Goal: Task Accomplishment & Management: Use online tool/utility

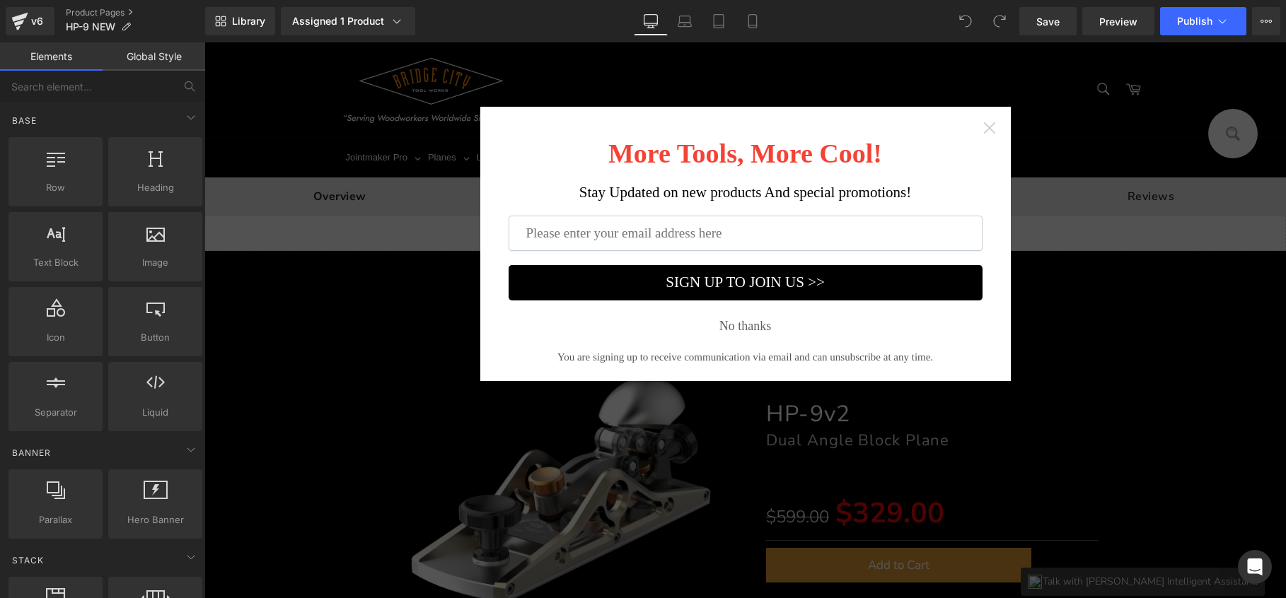
click at [986, 128] on icon "Close widget" at bounding box center [990, 128] width 14 height 14
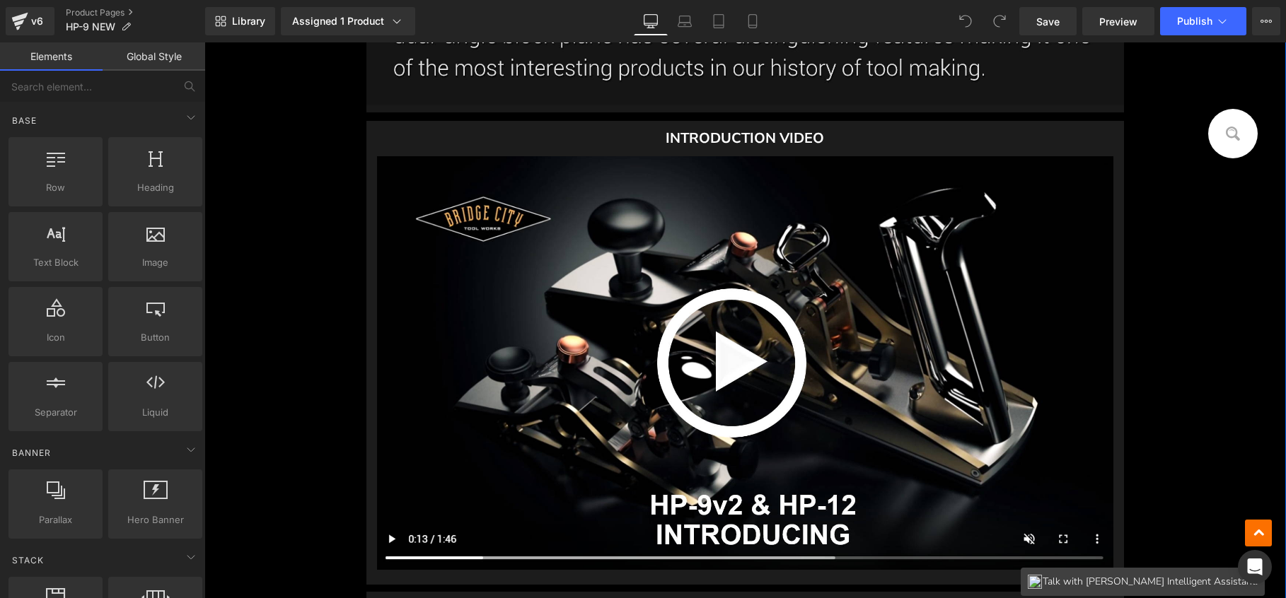
scroll to position [1748, 0]
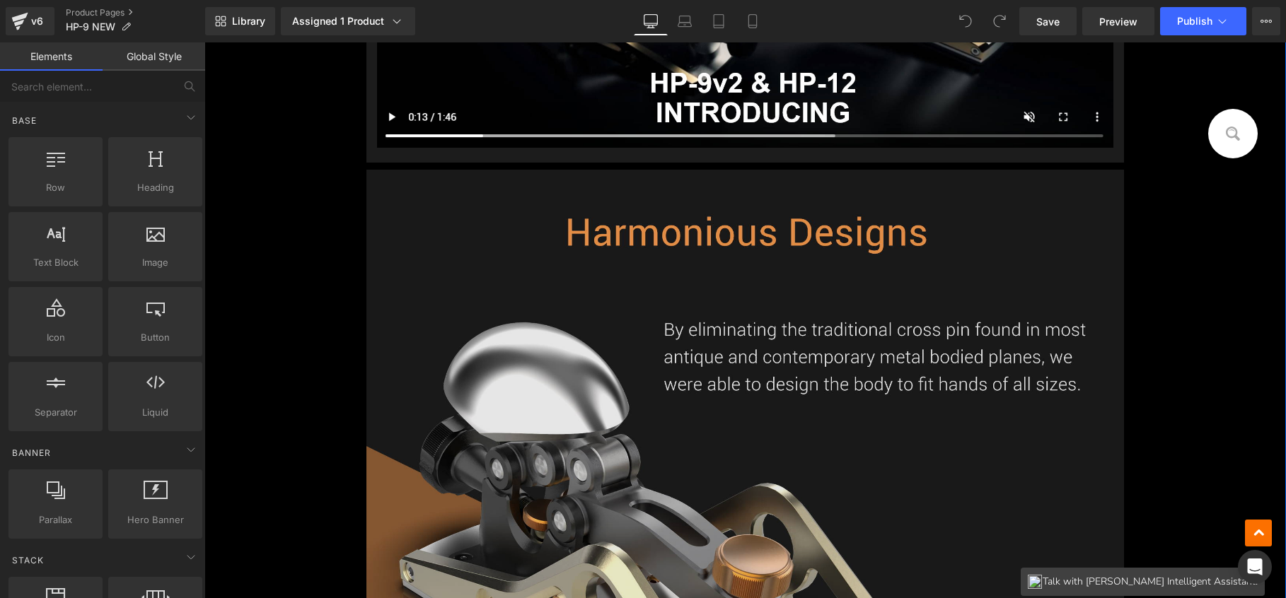
click at [811, 361] on img at bounding box center [744, 577] width 757 height 815
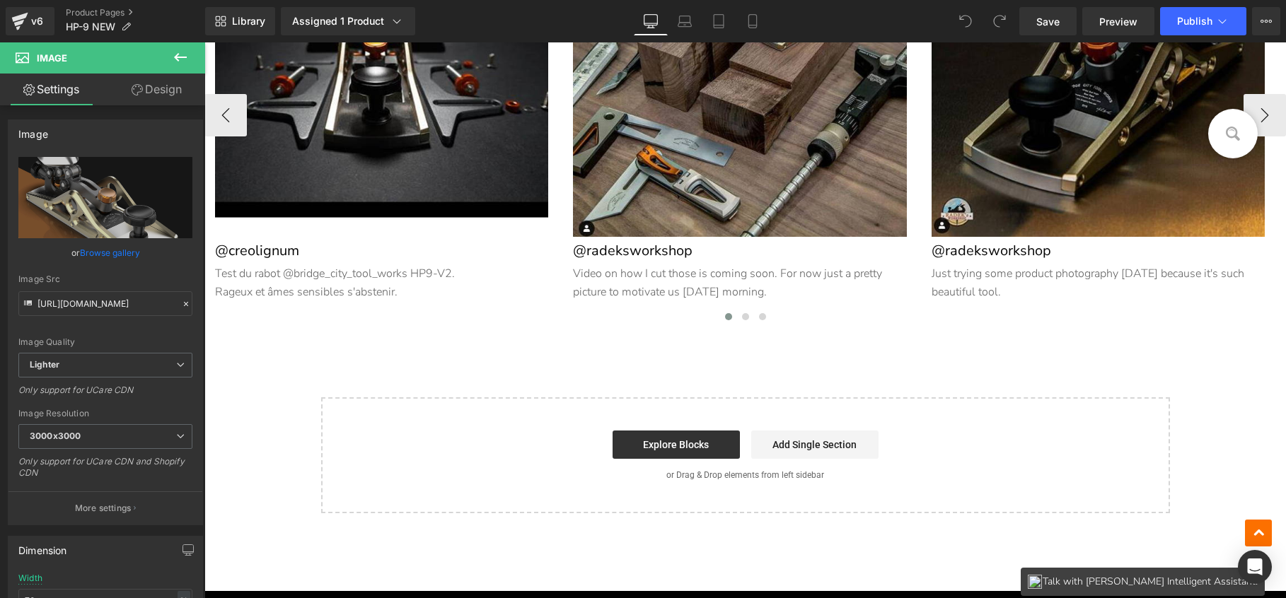
scroll to position [19226, 0]
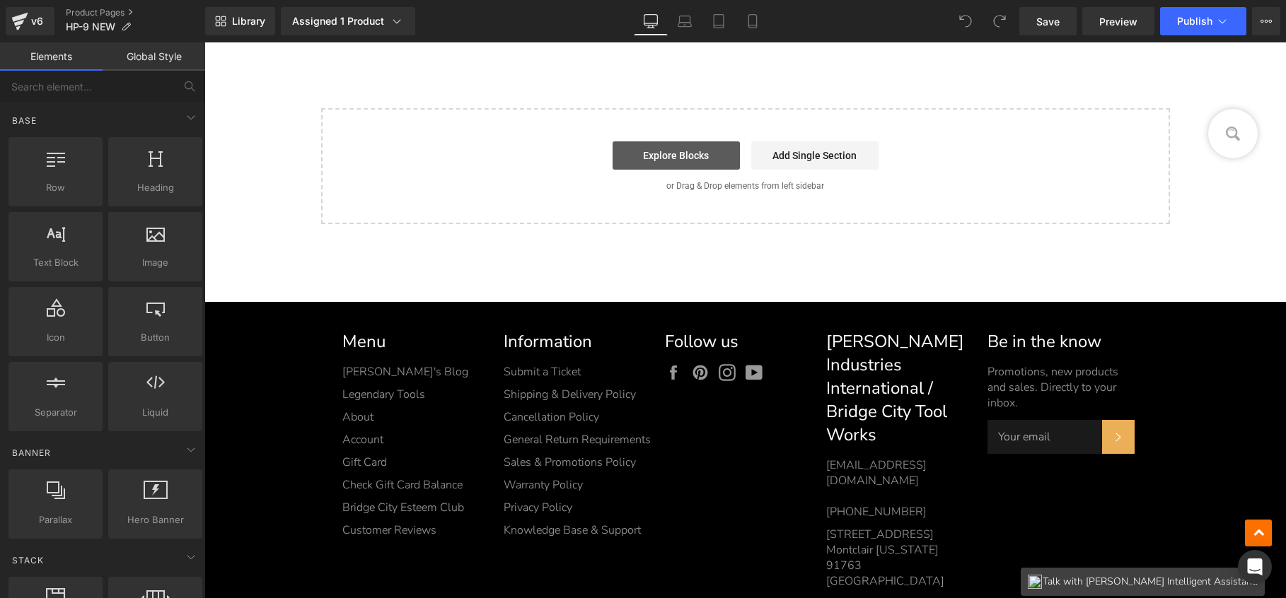
click at [684, 161] on link "Explore Blocks" at bounding box center [676, 155] width 127 height 28
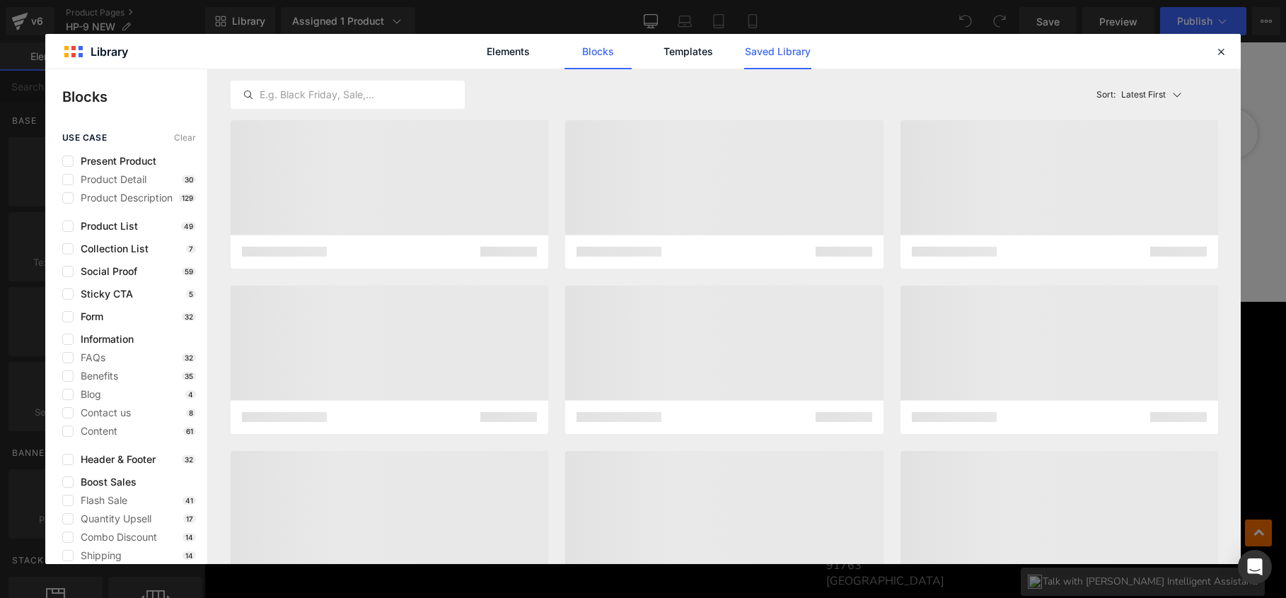
click at [780, 63] on link "Saved Library" at bounding box center [777, 51] width 67 height 35
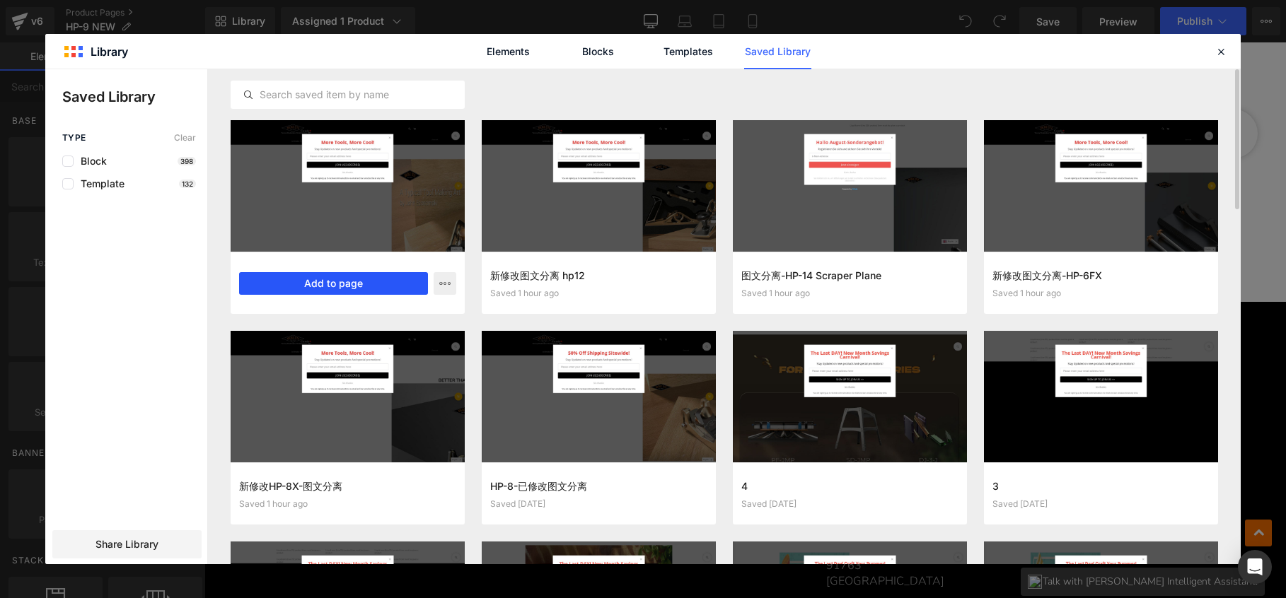
click at [402, 286] on button "Add to page" at bounding box center [333, 283] width 189 height 23
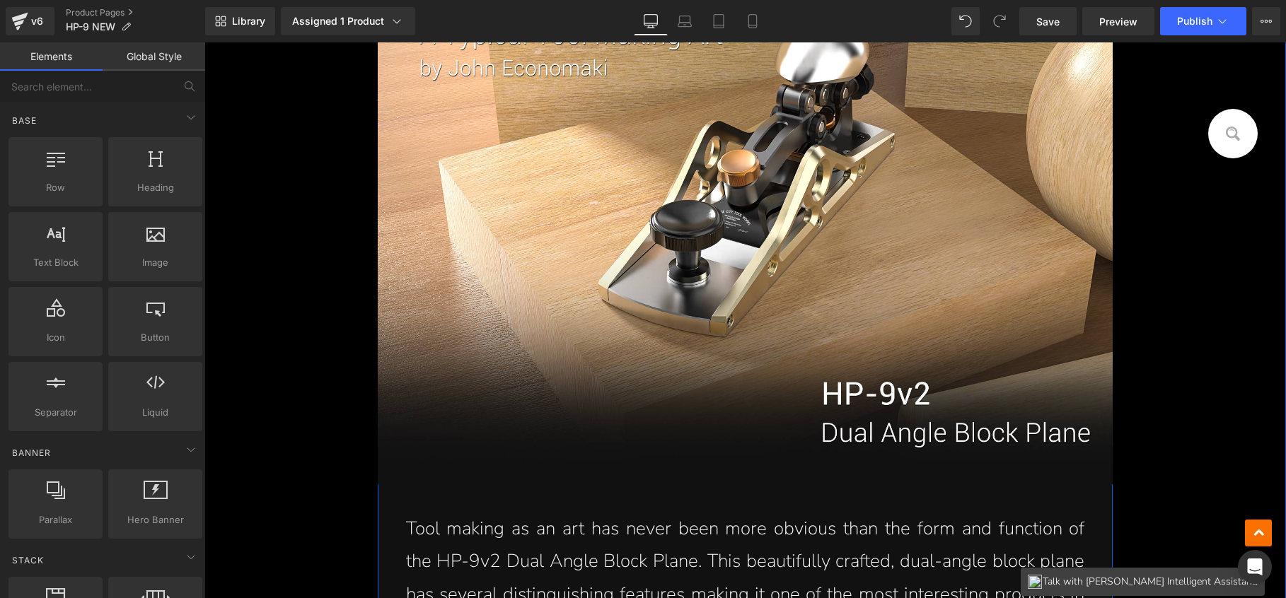
scroll to position [19218, 0]
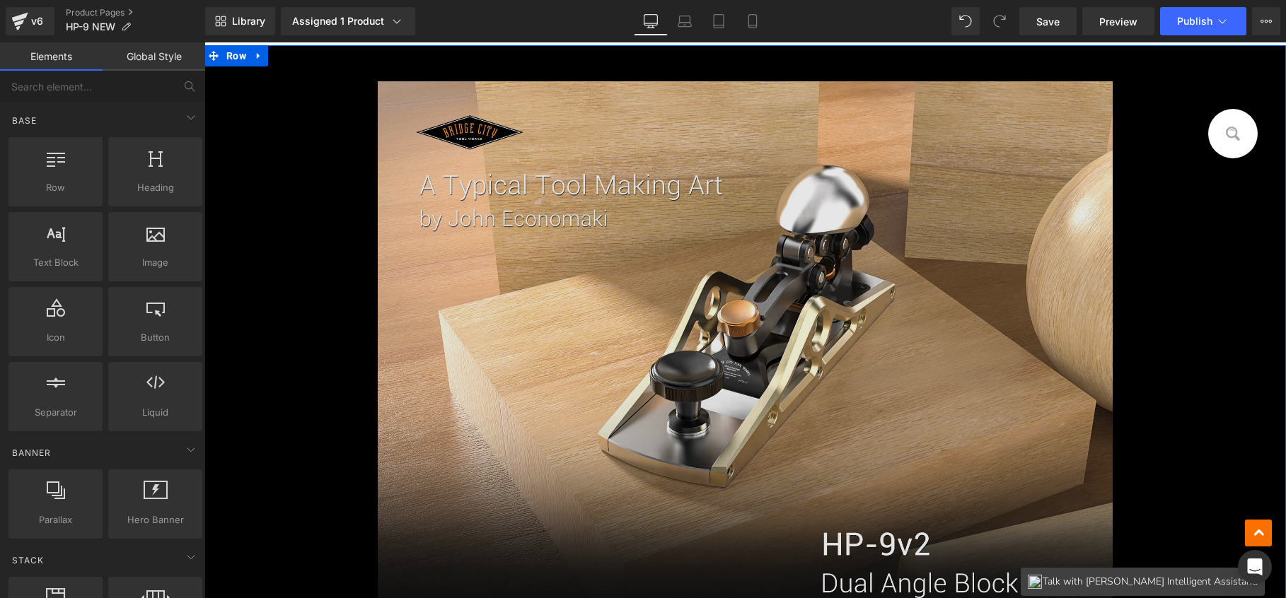
click at [581, 192] on img at bounding box center [746, 357] width 736 height 553
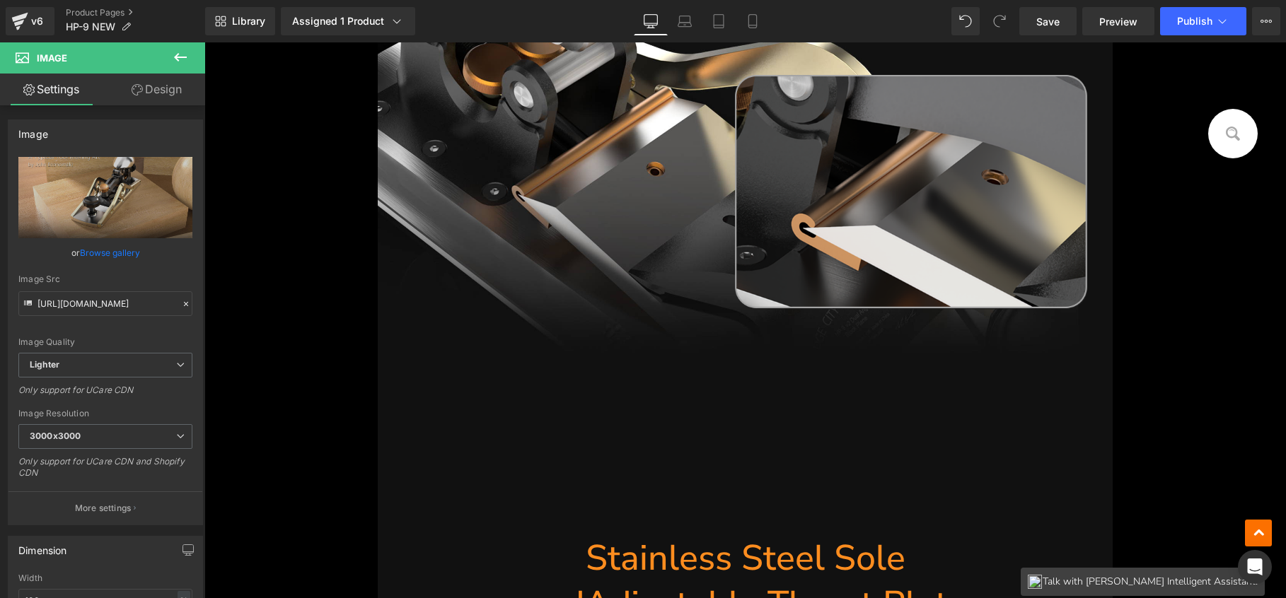
scroll to position [29901, 0]
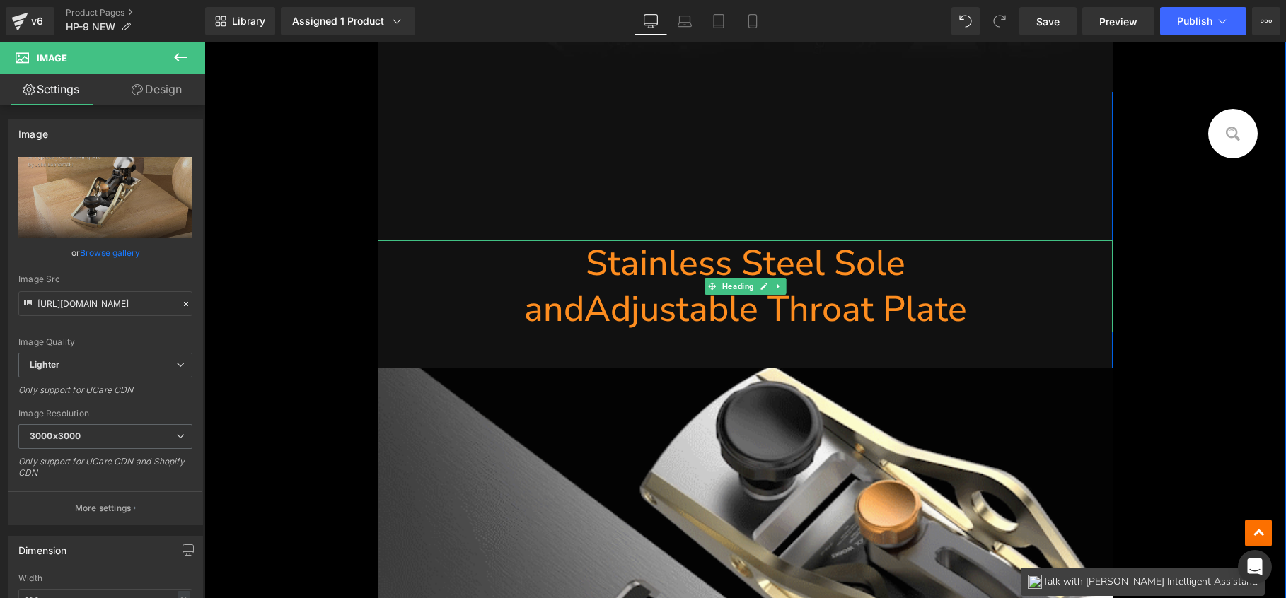
click at [581, 306] on h1 "andAdjustable Throat Plate" at bounding box center [746, 310] width 736 height 46
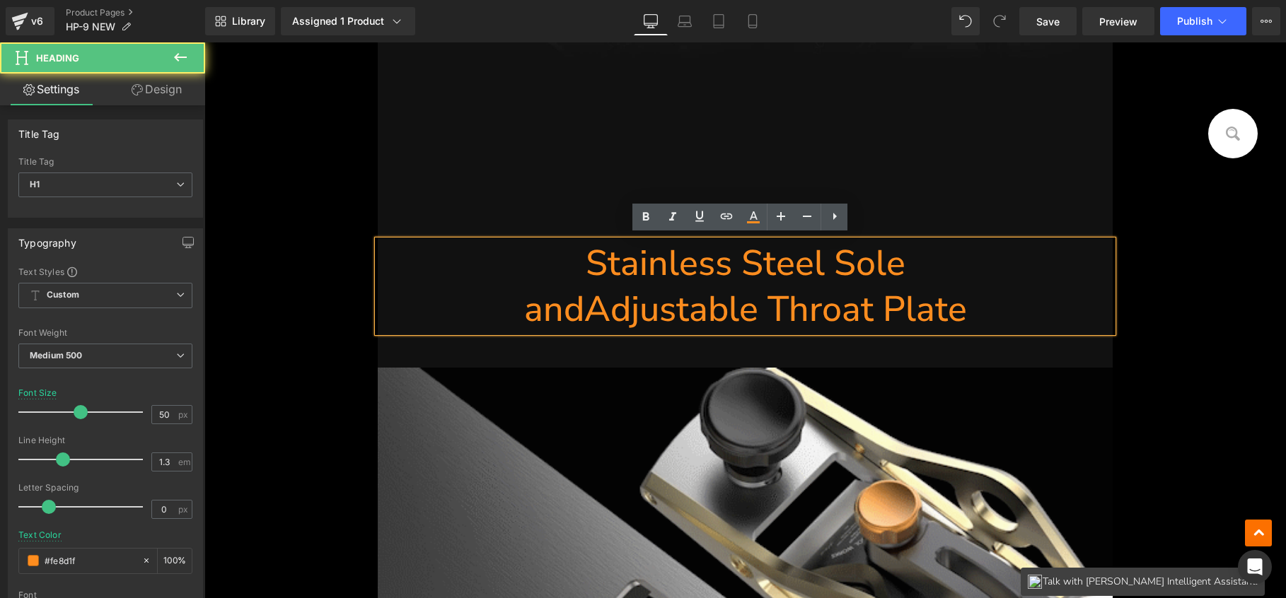
click at [582, 310] on h1 "andAdjustable Throat Plate" at bounding box center [746, 310] width 736 height 46
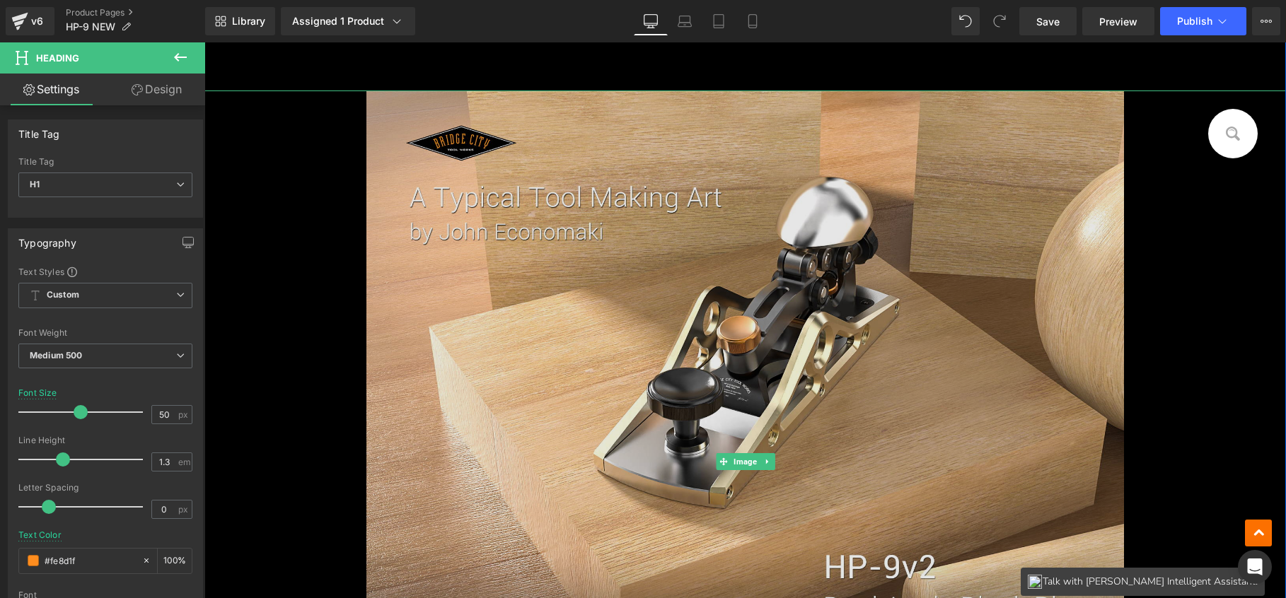
scroll to position [689, 0]
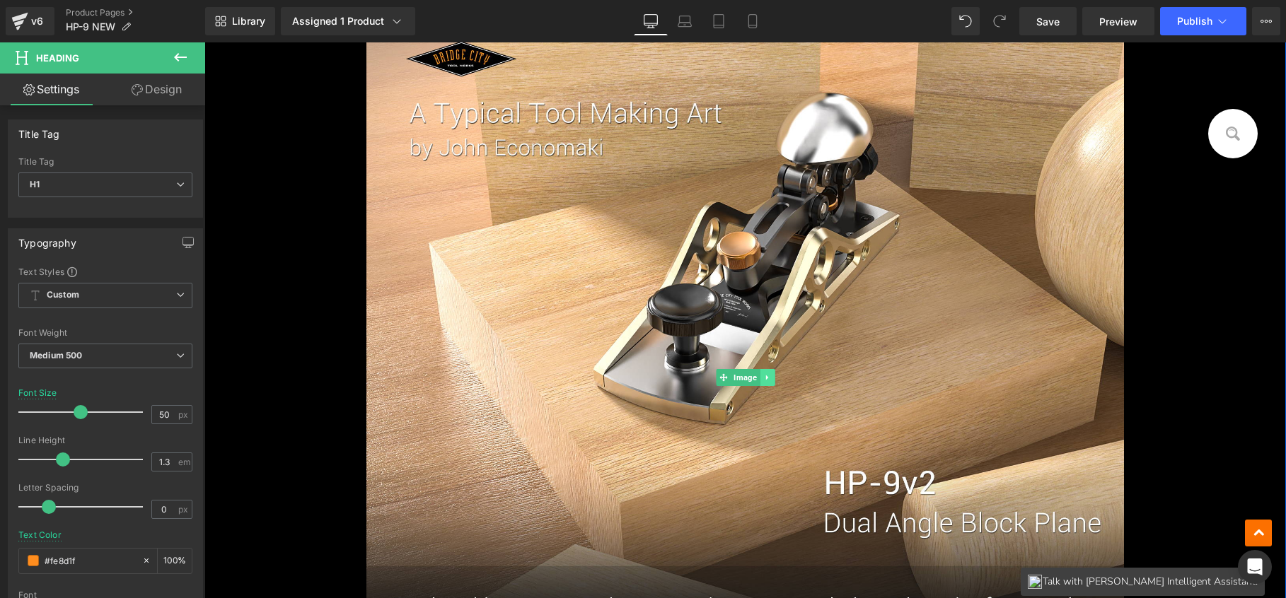
click at [763, 380] on icon at bounding box center [767, 378] width 8 height 8
click at [770, 377] on icon at bounding box center [774, 378] width 8 height 8
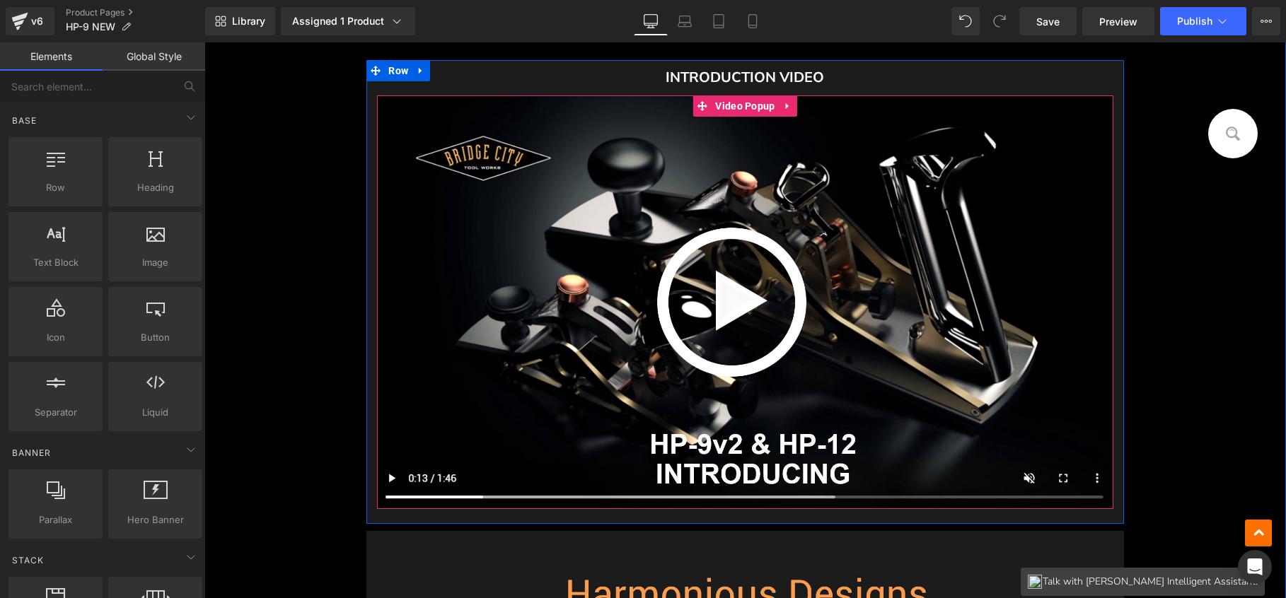
scroll to position [589, 0]
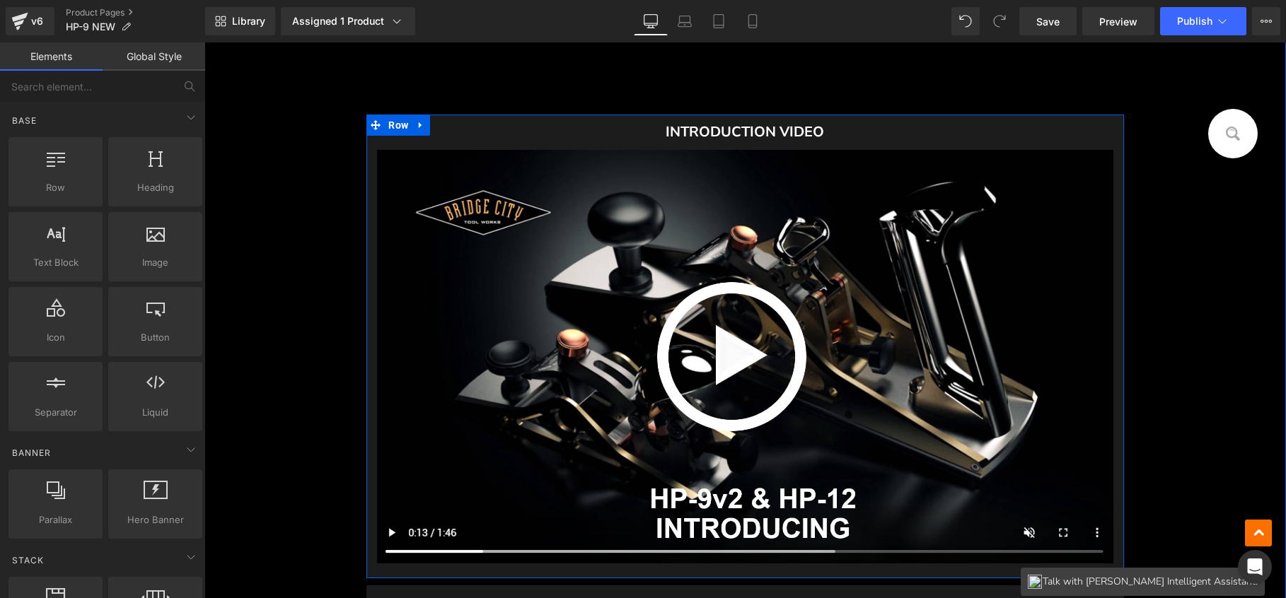
click at [419, 127] on icon at bounding box center [420, 125] width 3 height 6
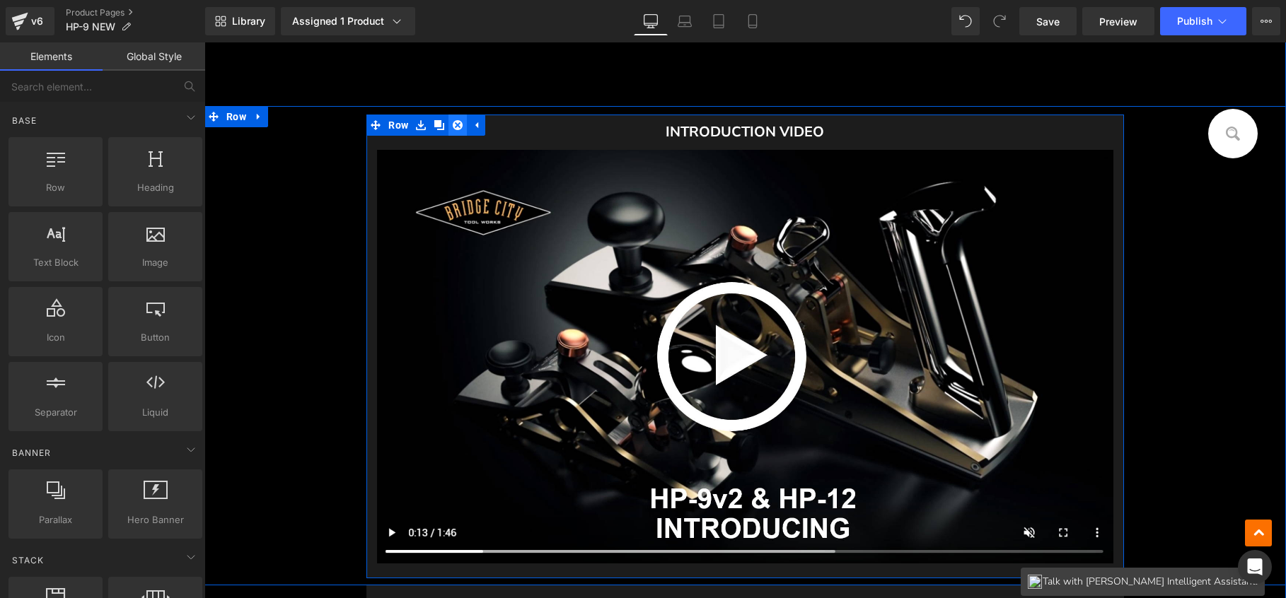
click at [454, 127] on icon at bounding box center [458, 125] width 10 height 10
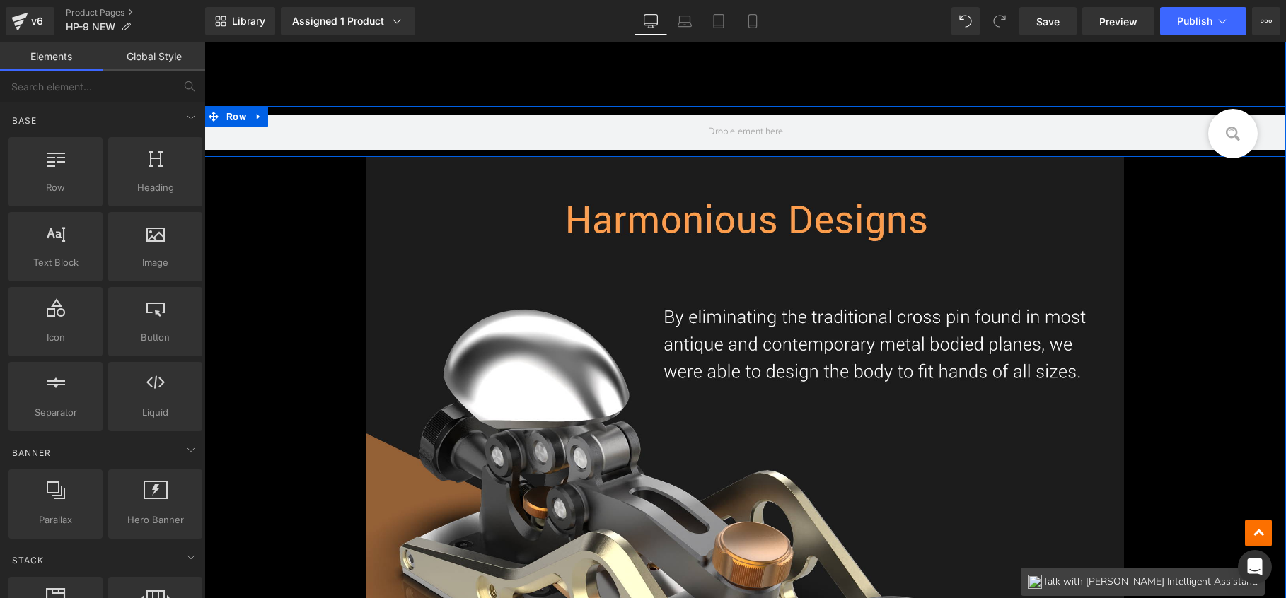
click at [257, 115] on icon at bounding box center [258, 117] width 3 height 6
click at [292, 115] on icon at bounding box center [296, 117] width 10 height 11
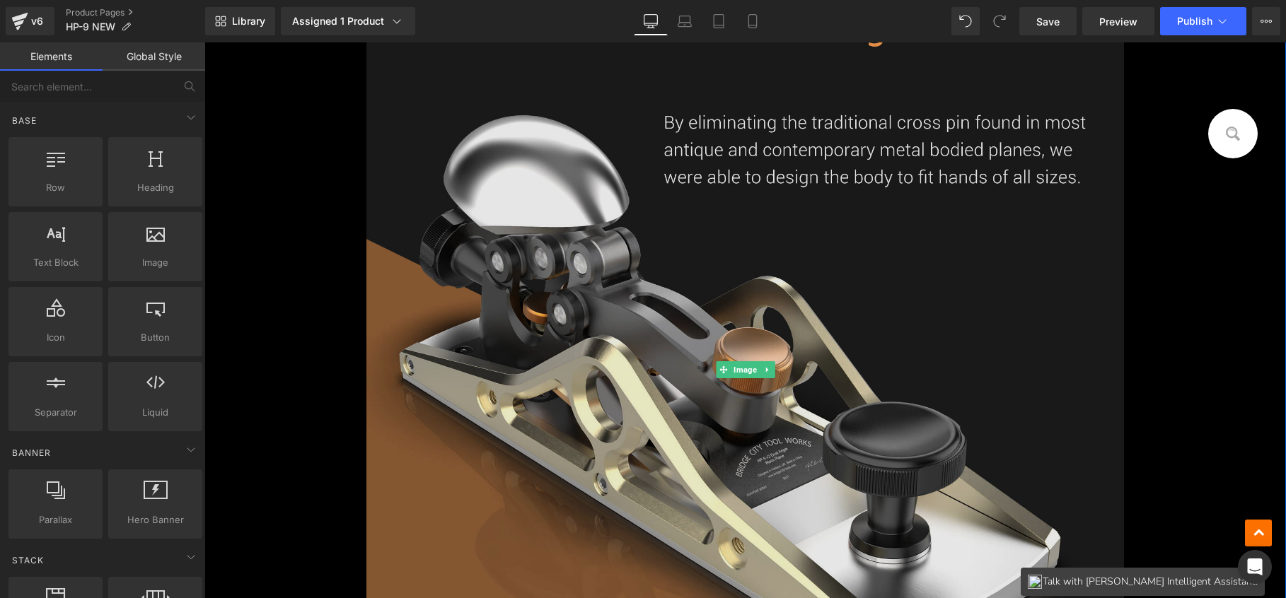
scroll to position [770, 0]
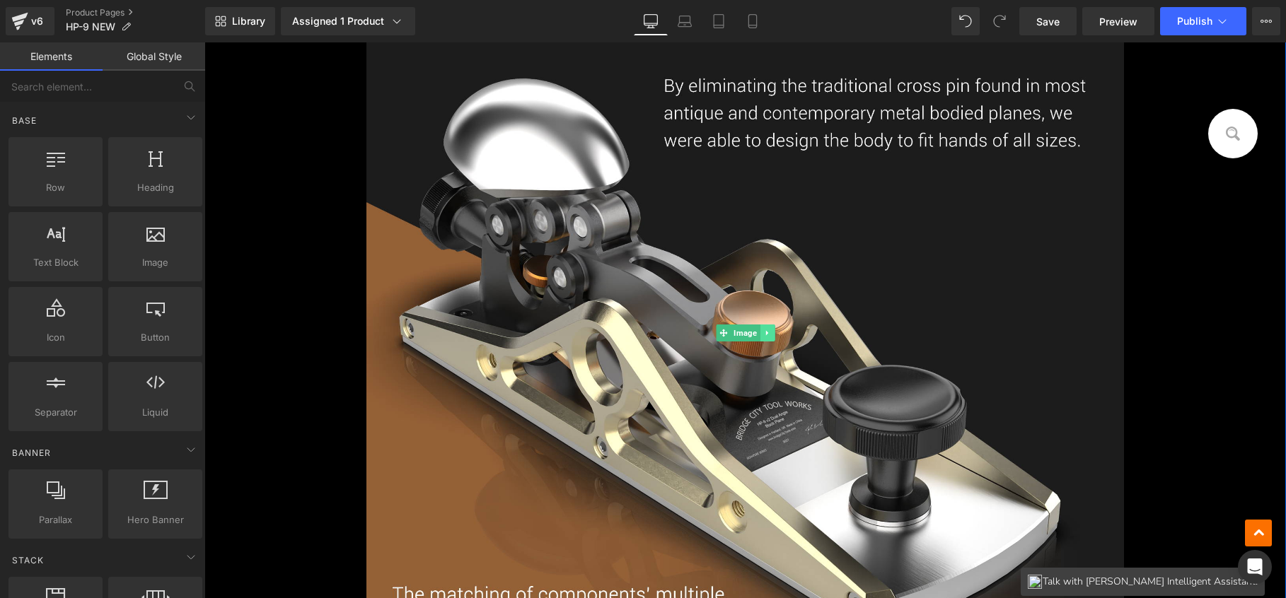
click at [766, 332] on icon at bounding box center [767, 333] width 8 height 8
click at [770, 332] on icon at bounding box center [774, 334] width 8 height 8
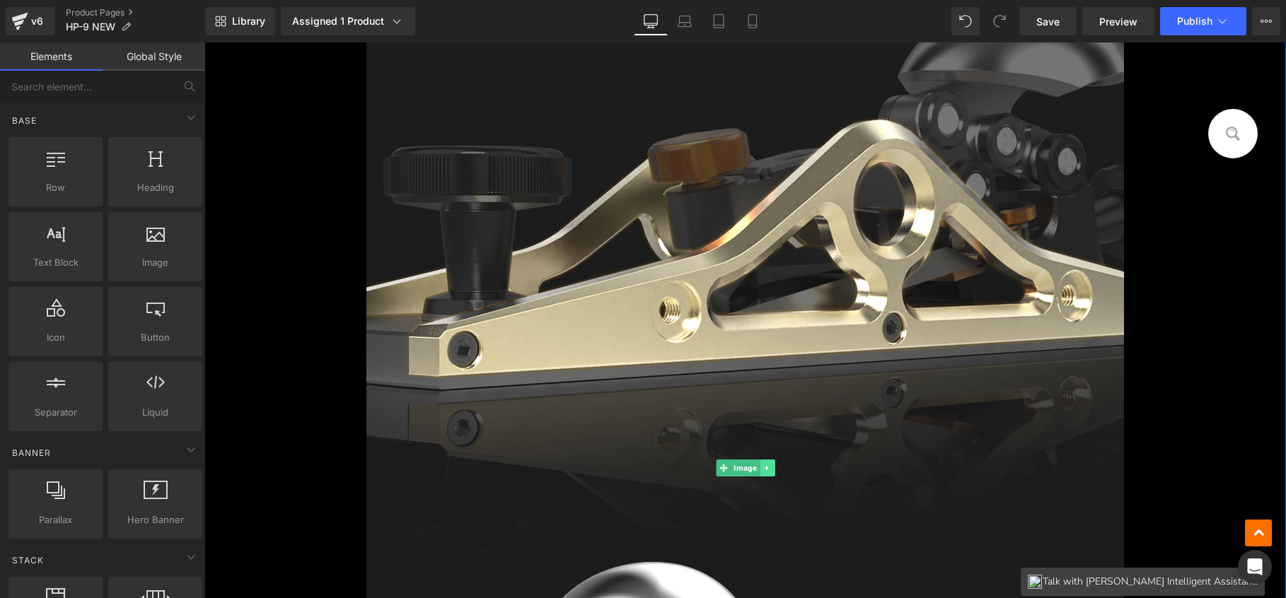
click at [764, 464] on icon at bounding box center [767, 468] width 8 height 8
click at [773, 464] on icon at bounding box center [774, 468] width 8 height 8
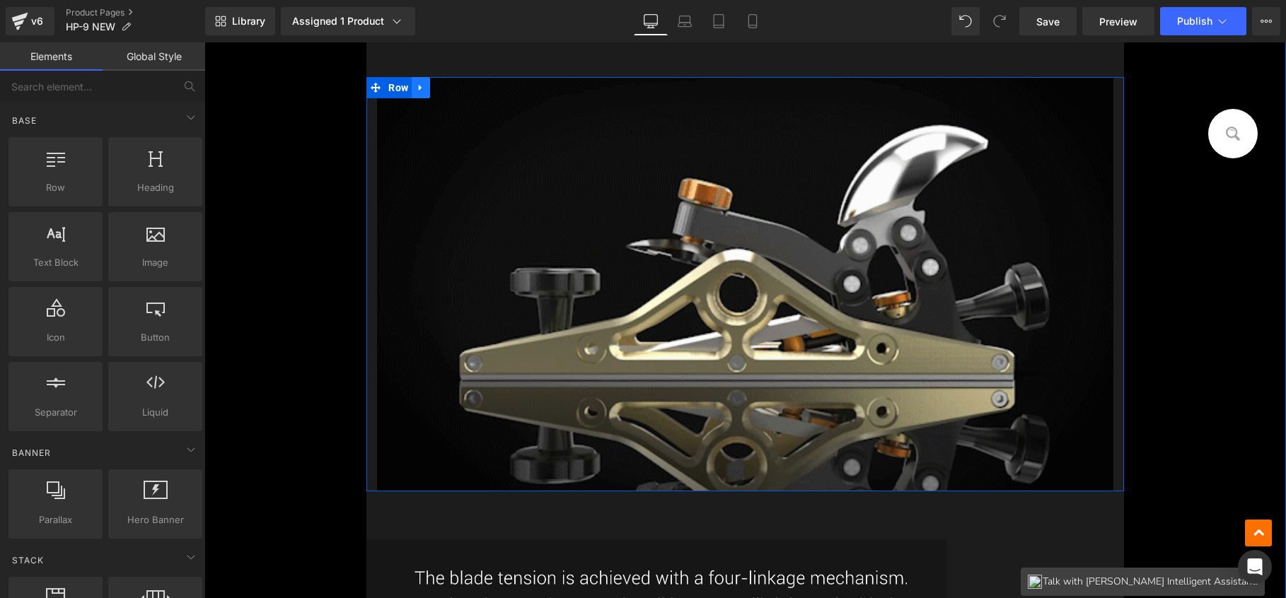
click at [419, 86] on icon at bounding box center [421, 87] width 10 height 11
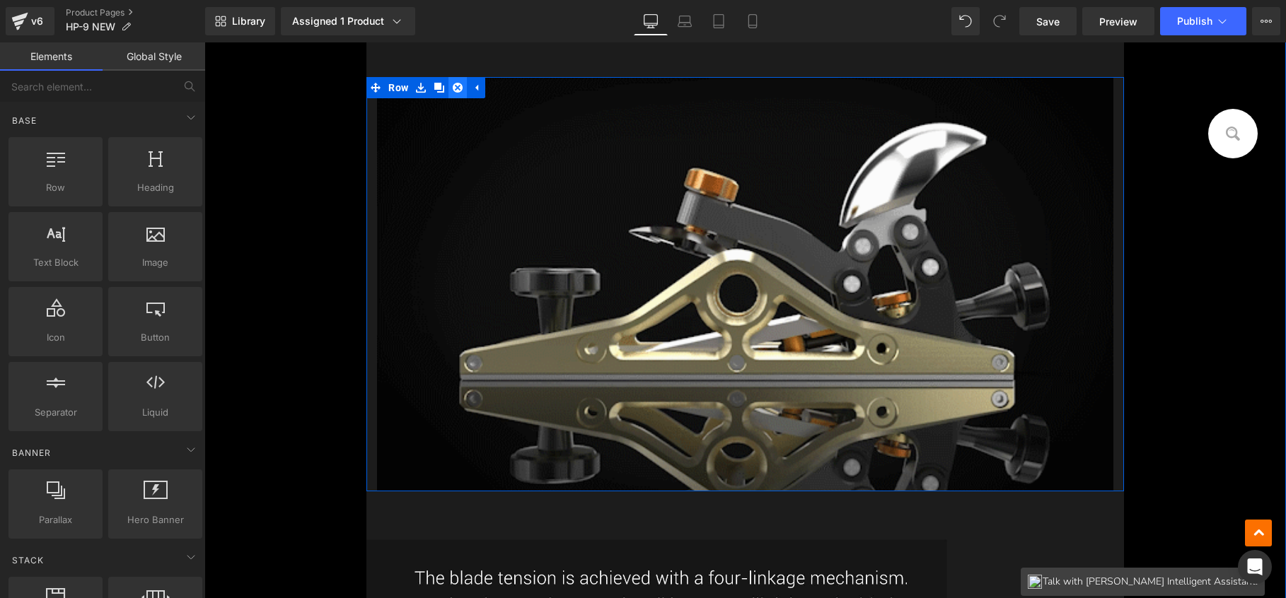
click at [454, 86] on icon at bounding box center [458, 88] width 10 height 10
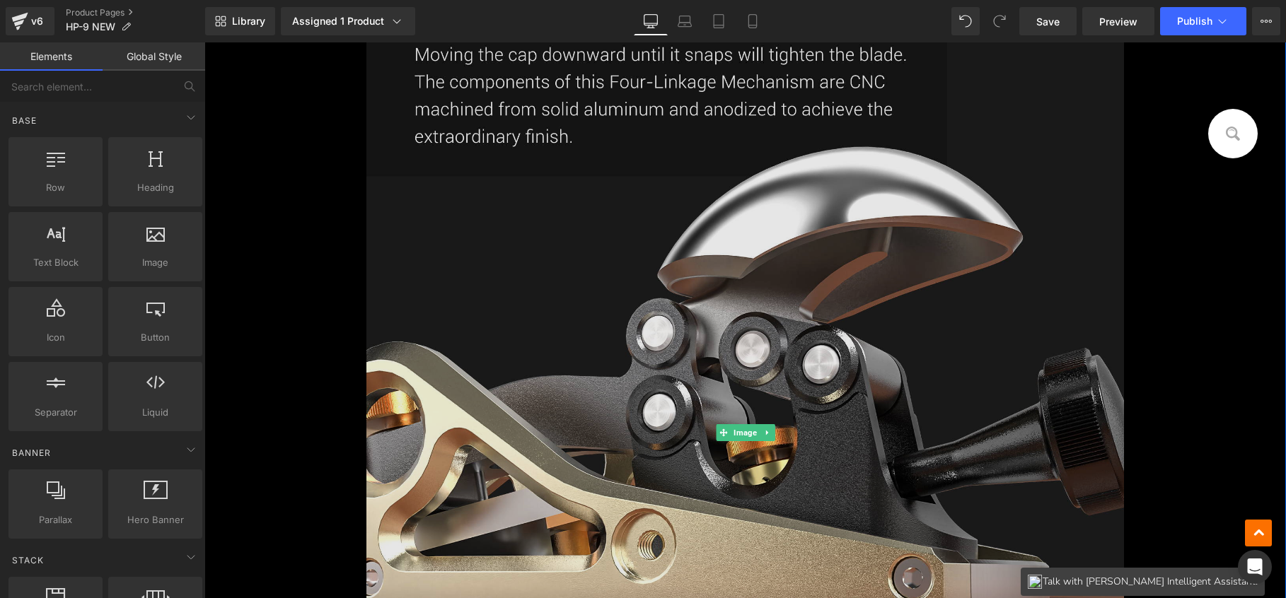
scroll to position [946, 0]
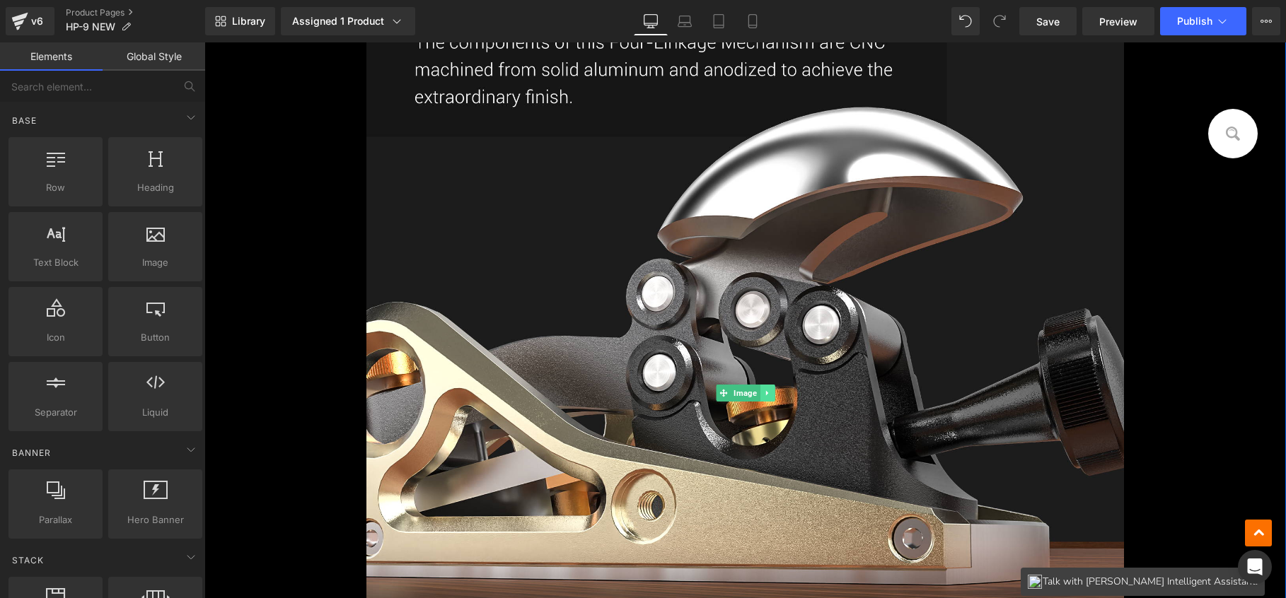
click at [763, 393] on icon at bounding box center [767, 393] width 8 height 8
click at [770, 389] on icon at bounding box center [774, 393] width 8 height 8
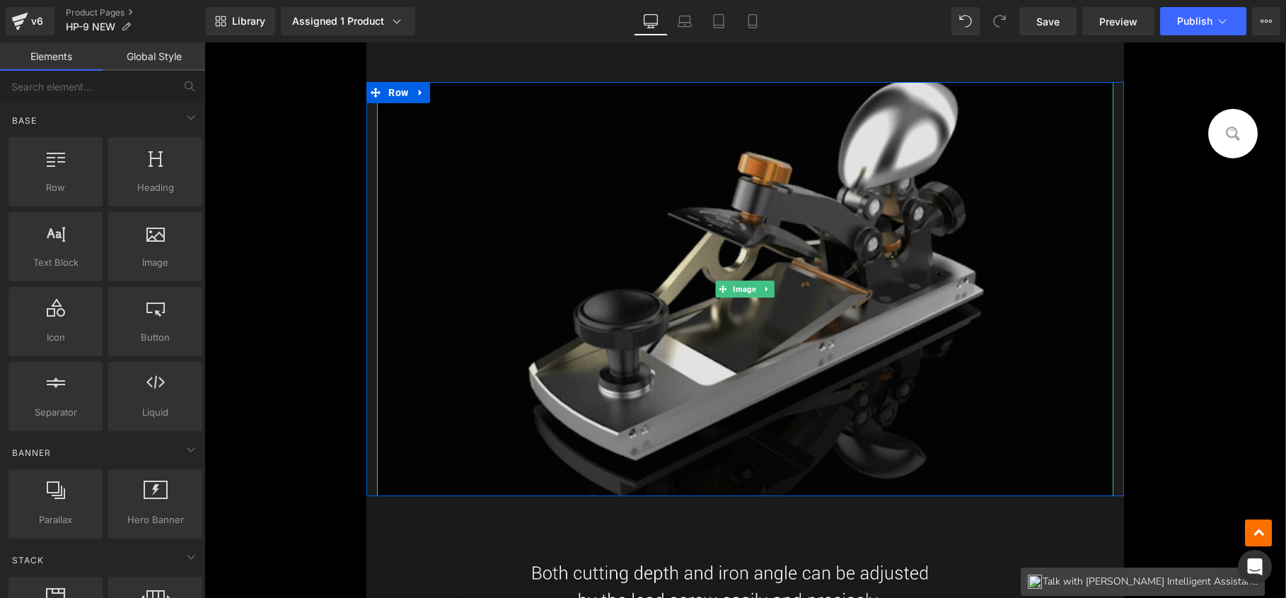
scroll to position [758, 0]
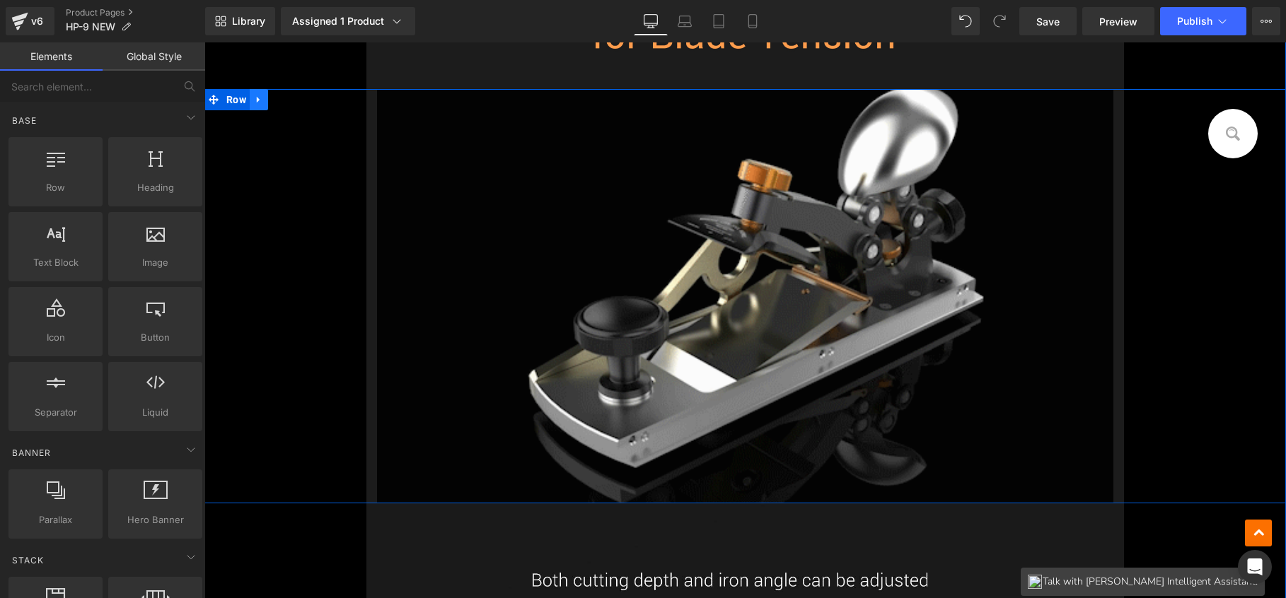
click at [254, 96] on icon at bounding box center [259, 99] width 10 height 11
click at [291, 100] on icon at bounding box center [296, 100] width 10 height 10
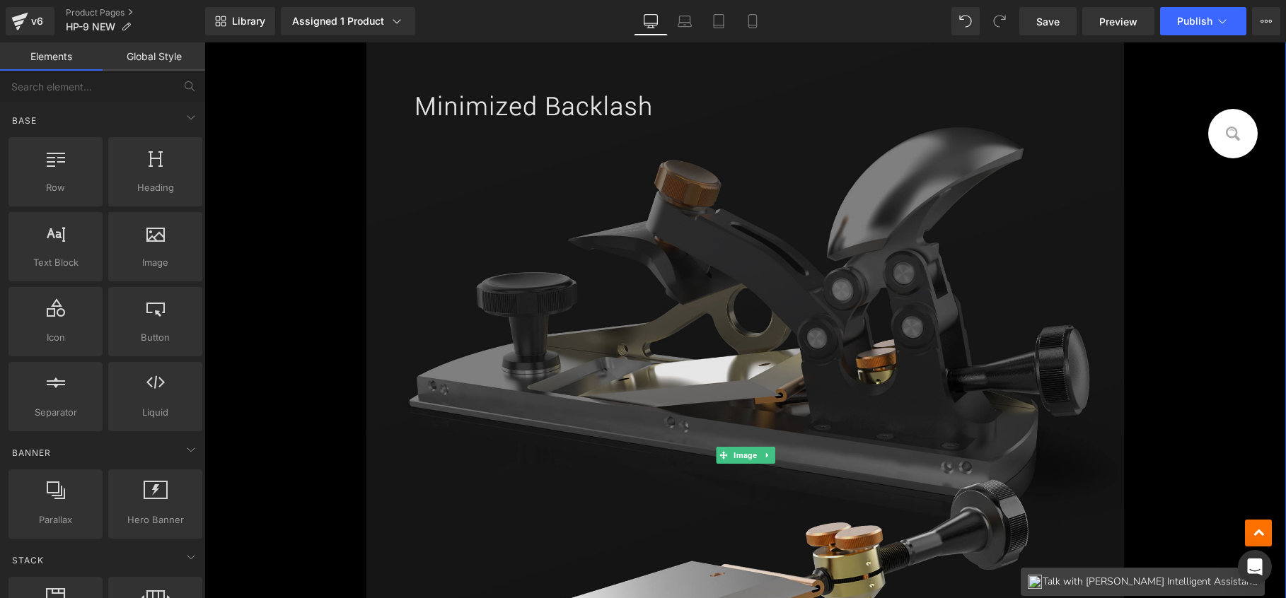
scroll to position [1035, 0]
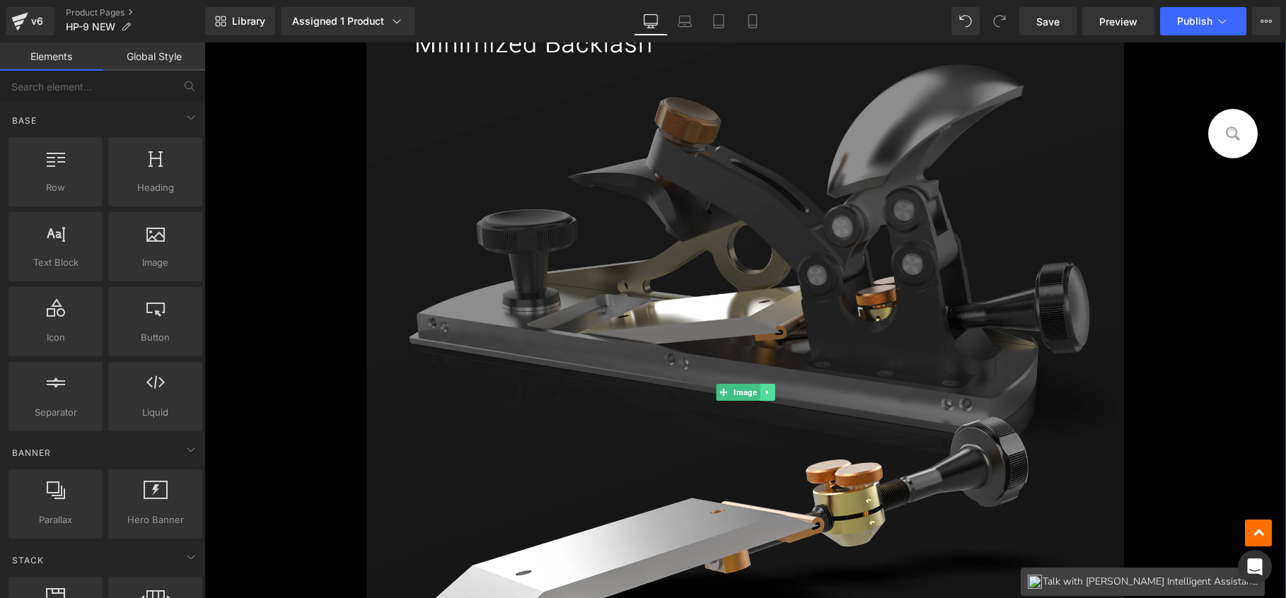
click at [763, 394] on icon at bounding box center [767, 392] width 8 height 8
click at [774, 391] on link at bounding box center [775, 392] width 15 height 17
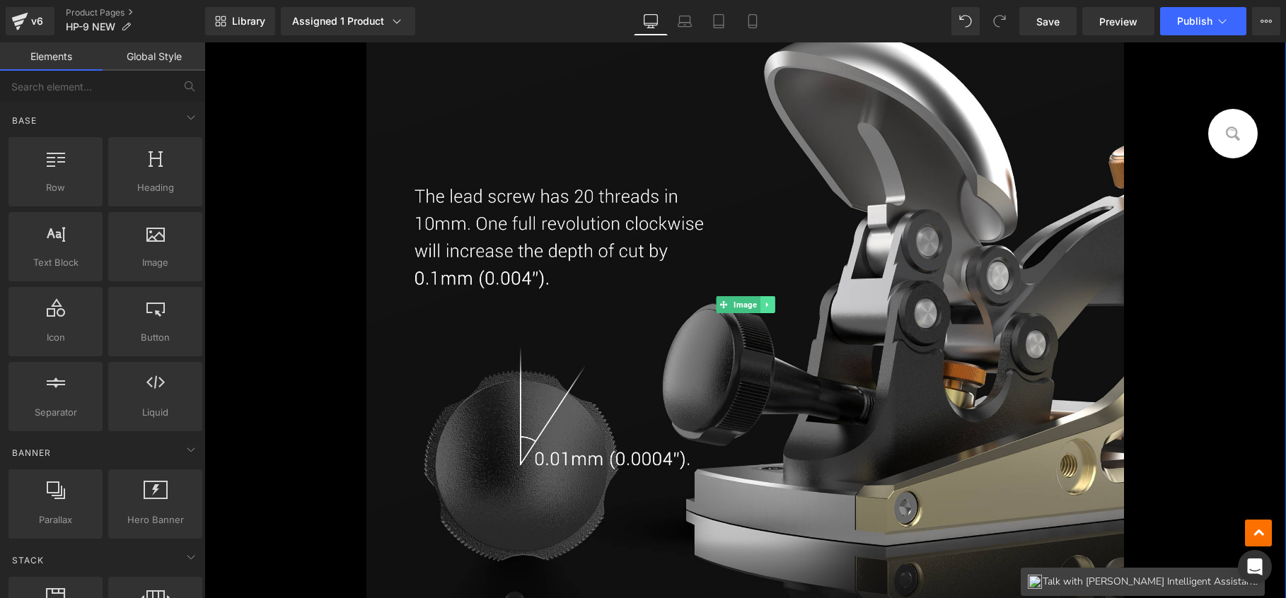
click at [763, 302] on icon at bounding box center [767, 305] width 8 height 8
click at [768, 303] on link at bounding box center [775, 304] width 15 height 17
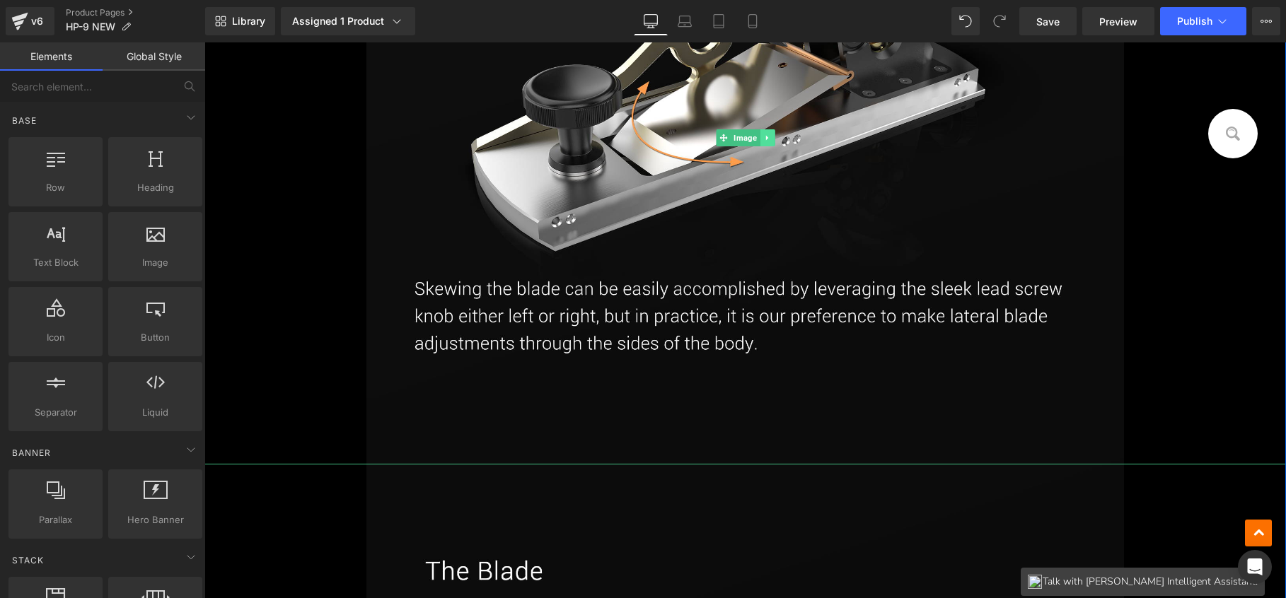
click at [763, 140] on icon at bounding box center [767, 138] width 8 height 8
click at [770, 139] on icon at bounding box center [774, 138] width 8 height 8
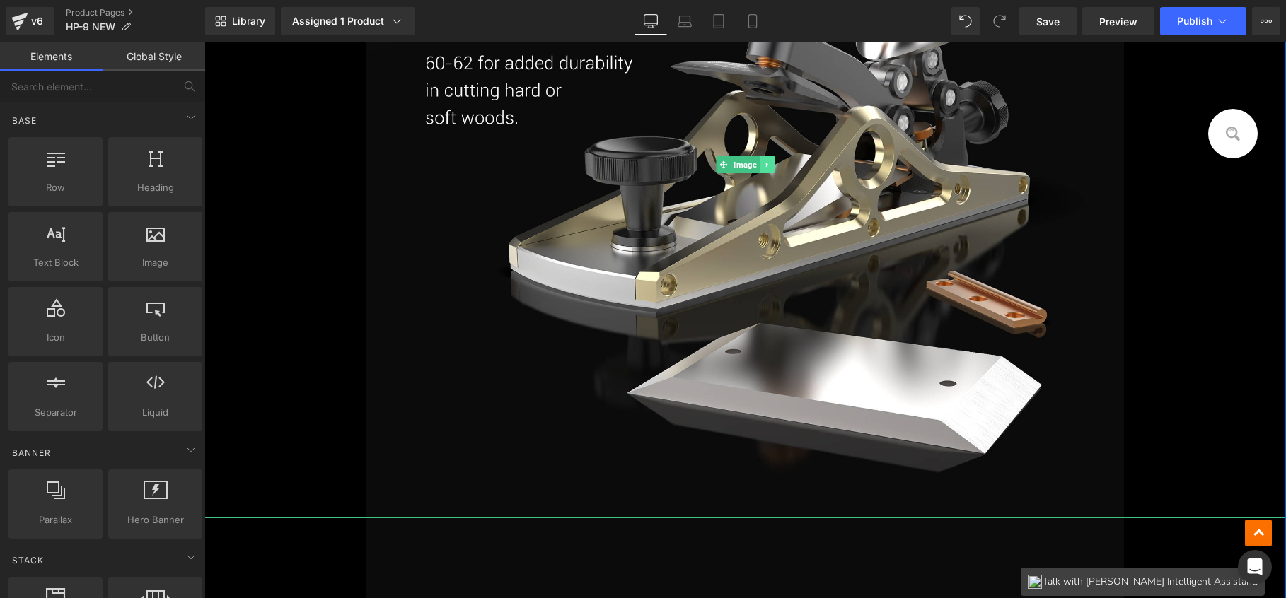
click at [763, 167] on icon at bounding box center [767, 165] width 8 height 8
click at [770, 167] on icon at bounding box center [774, 165] width 8 height 8
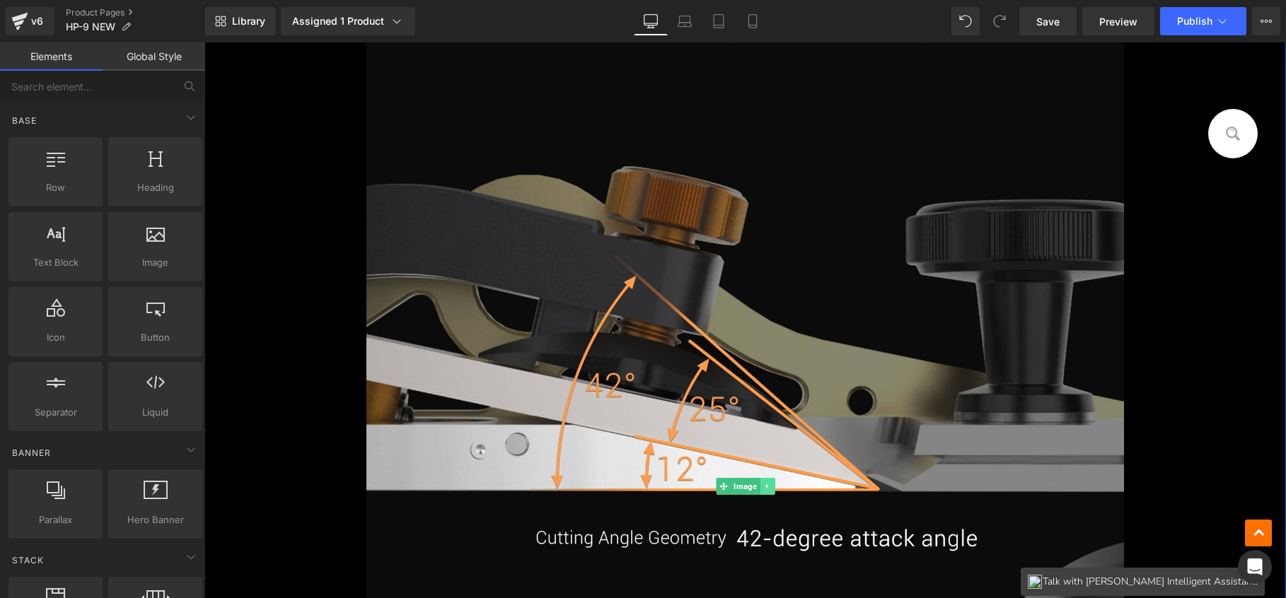
click at [766, 480] on link at bounding box center [767, 486] width 15 height 17
click at [768, 478] on link at bounding box center [775, 486] width 15 height 17
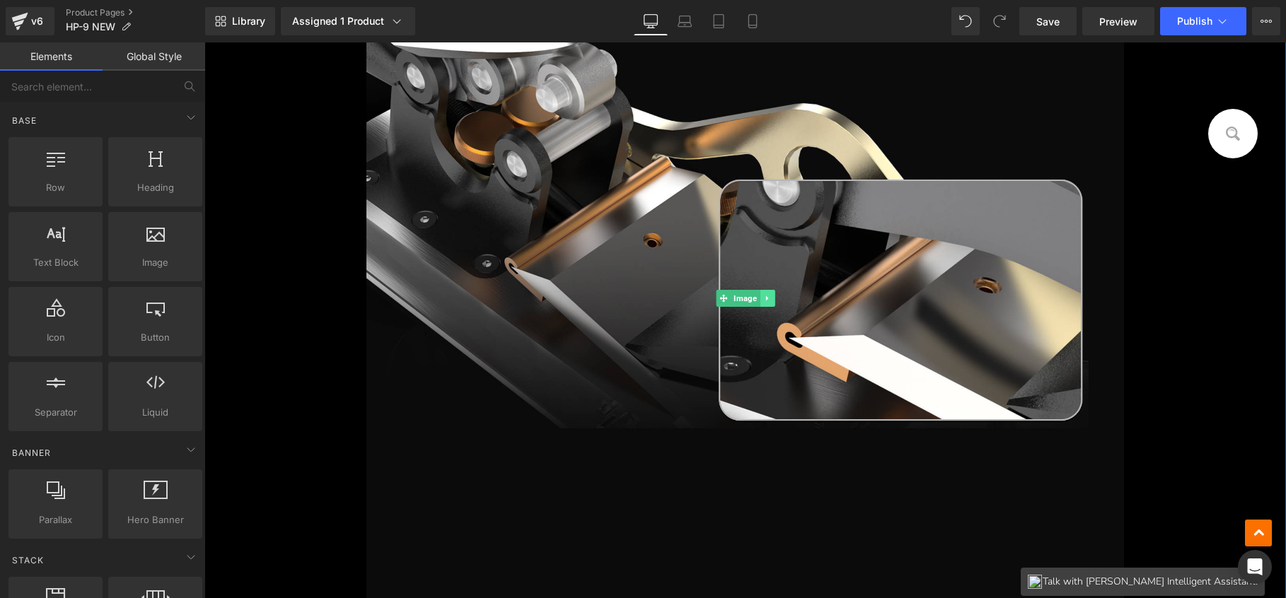
click at [763, 300] on icon at bounding box center [767, 298] width 8 height 8
click at [771, 299] on icon at bounding box center [774, 298] width 8 height 8
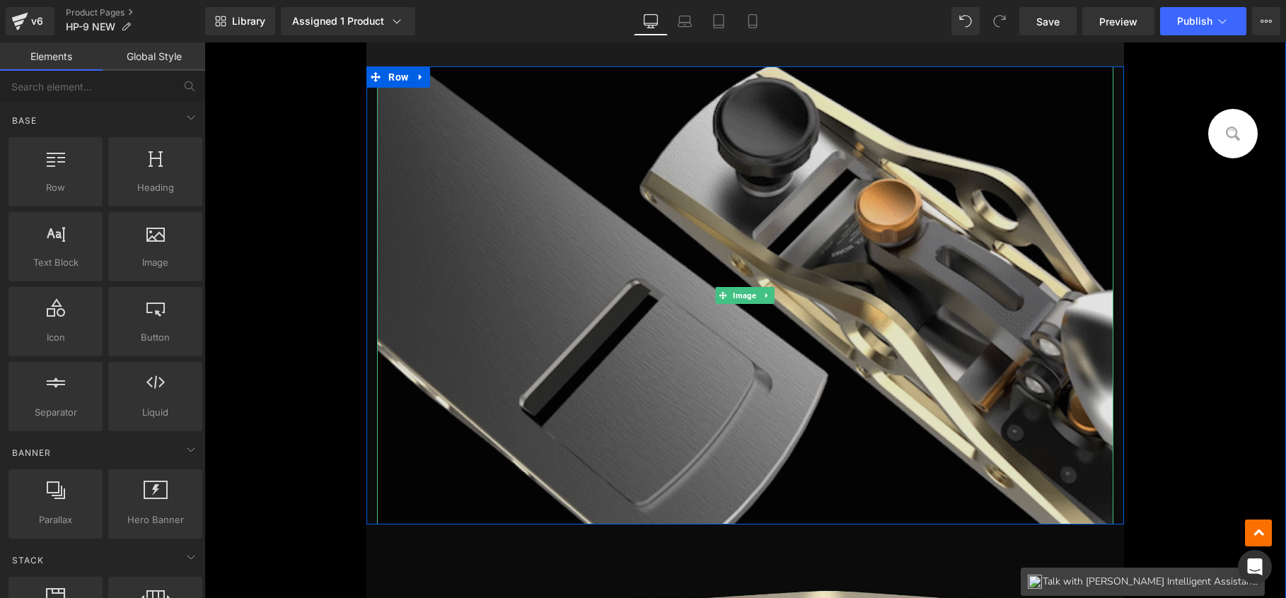
scroll to position [765, 0]
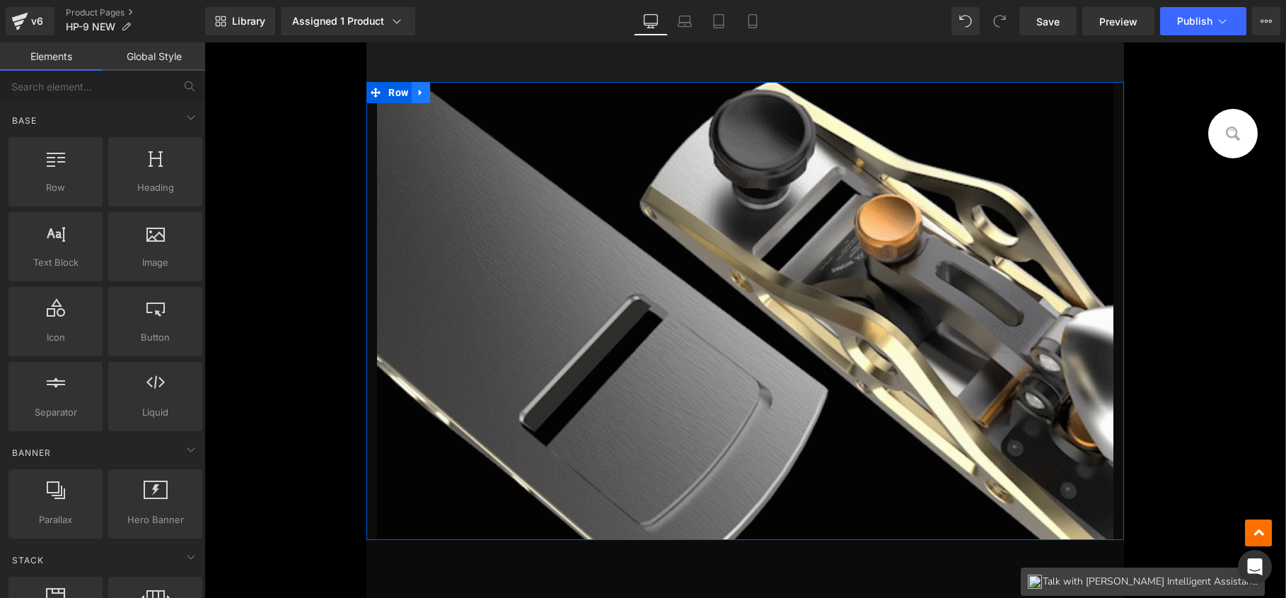
click at [418, 86] on link at bounding box center [421, 92] width 18 height 21
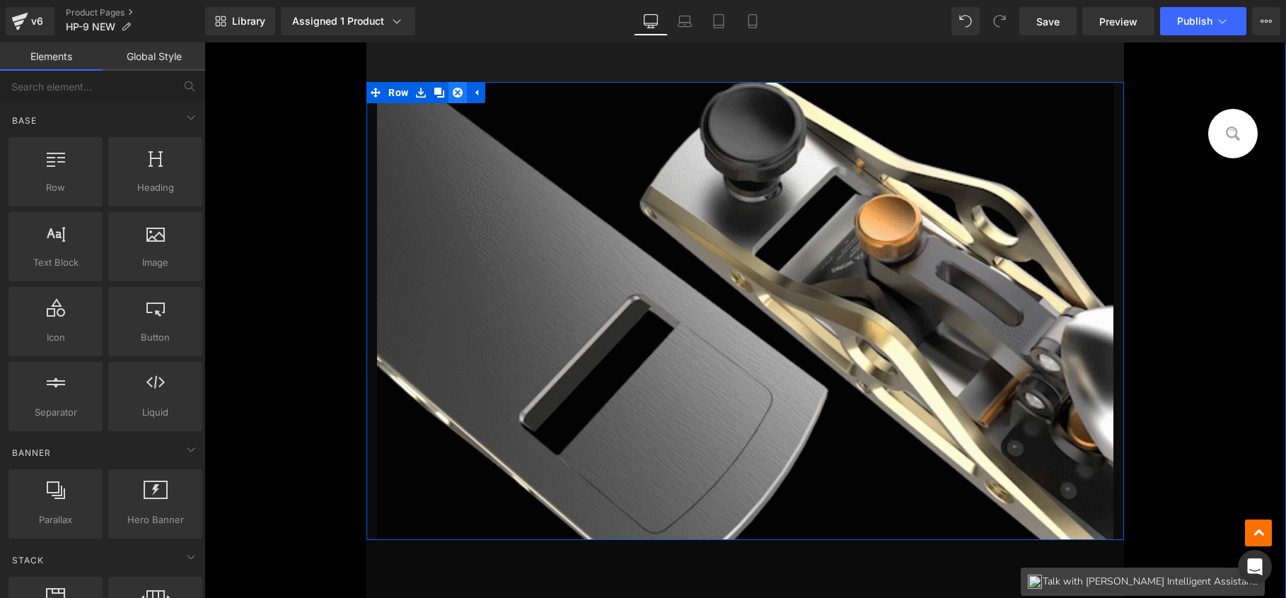
click at [453, 90] on icon at bounding box center [458, 92] width 10 height 11
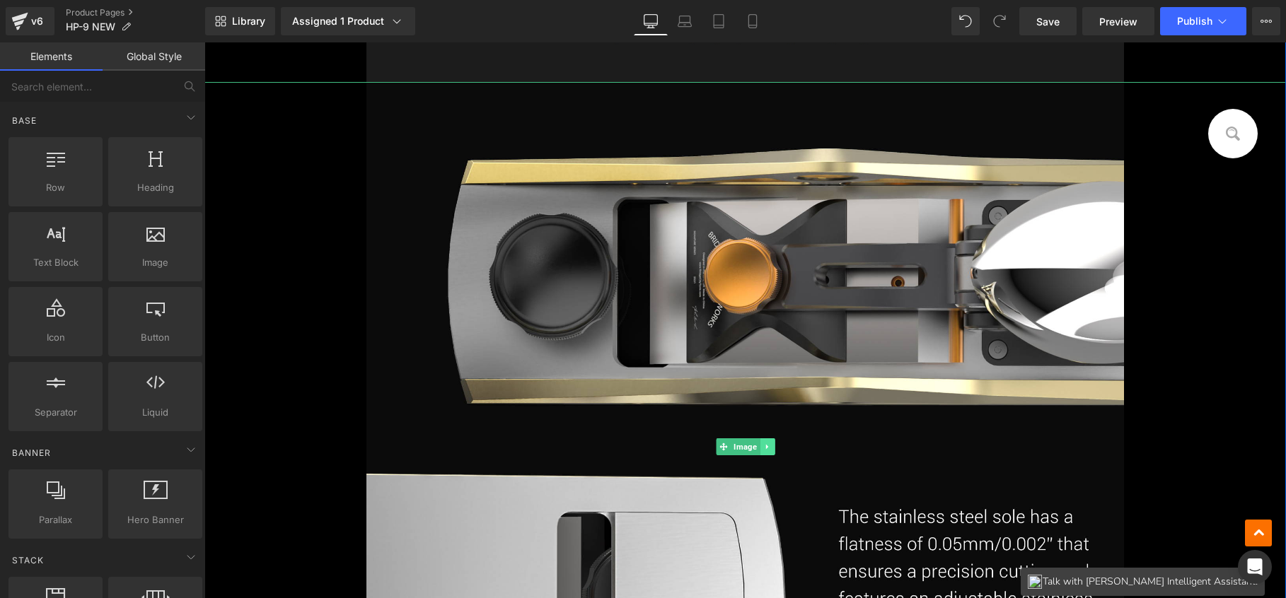
click at [763, 449] on icon at bounding box center [767, 447] width 8 height 8
click at [770, 446] on icon at bounding box center [774, 448] width 8 height 8
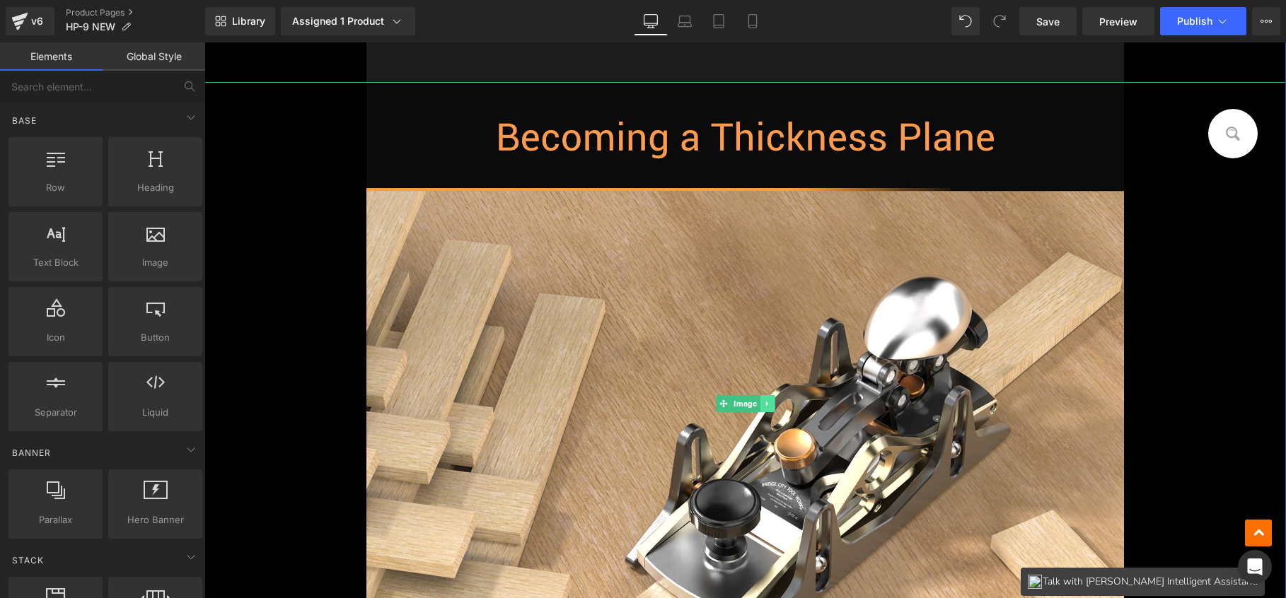
click at [760, 400] on link at bounding box center [767, 403] width 15 height 17
click at [775, 400] on link at bounding box center [775, 403] width 15 height 17
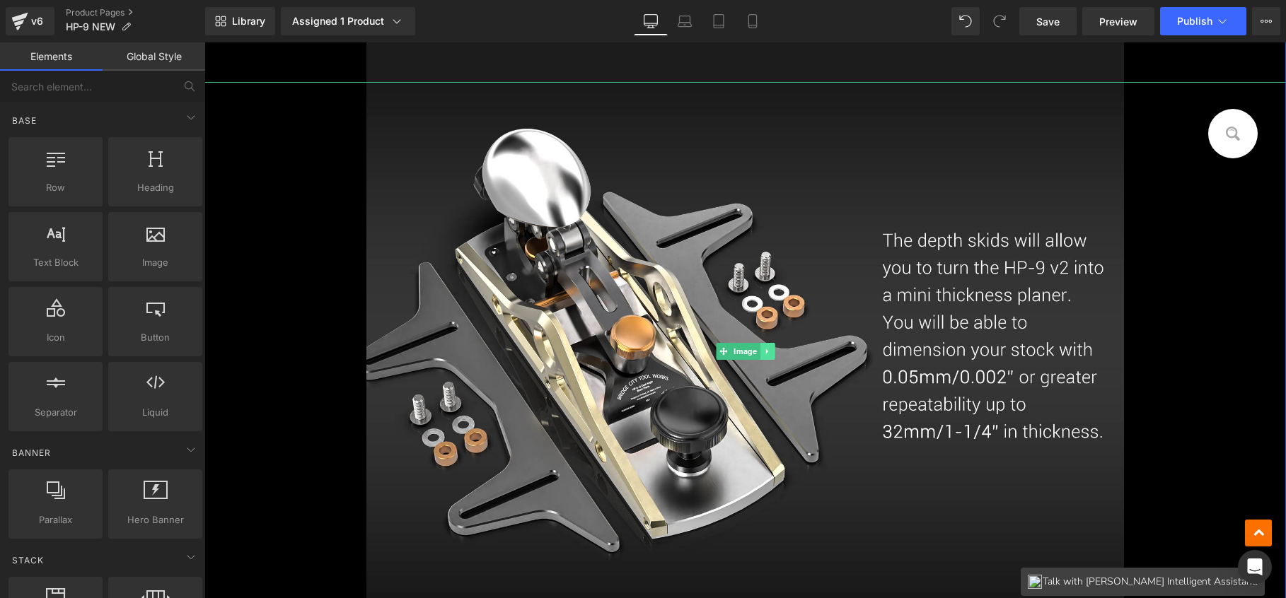
click at [763, 353] on icon at bounding box center [767, 351] width 8 height 8
click at [773, 352] on icon at bounding box center [774, 352] width 8 height 8
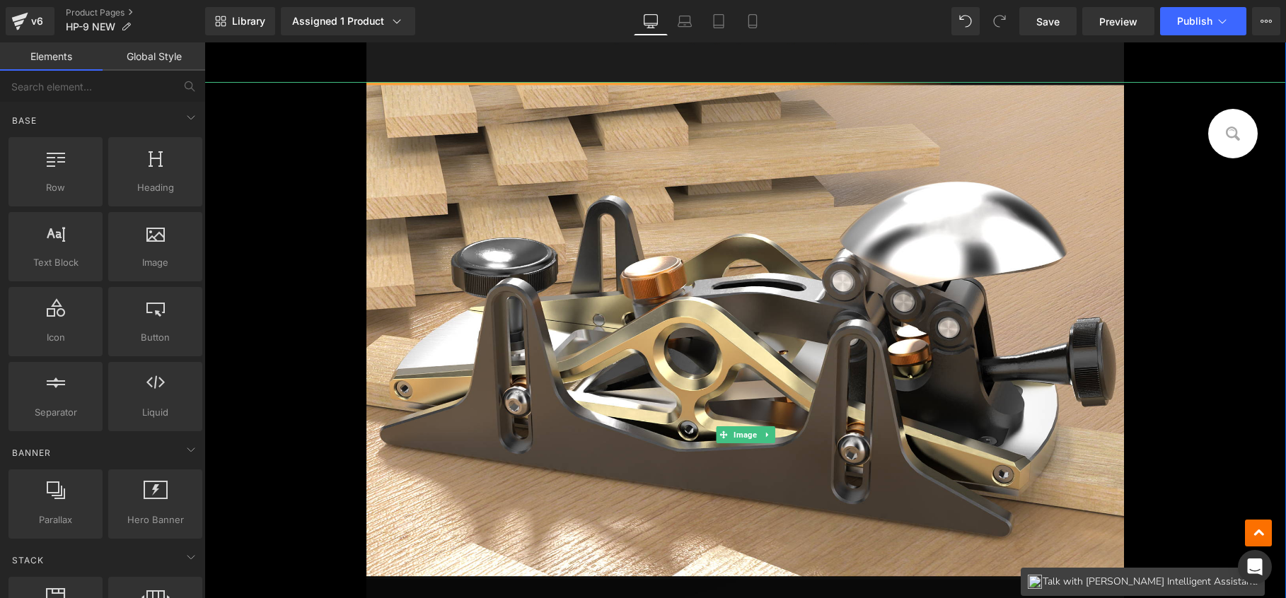
click at [765, 433] on icon at bounding box center [766, 434] width 2 height 5
click at [770, 431] on icon at bounding box center [774, 435] width 8 height 8
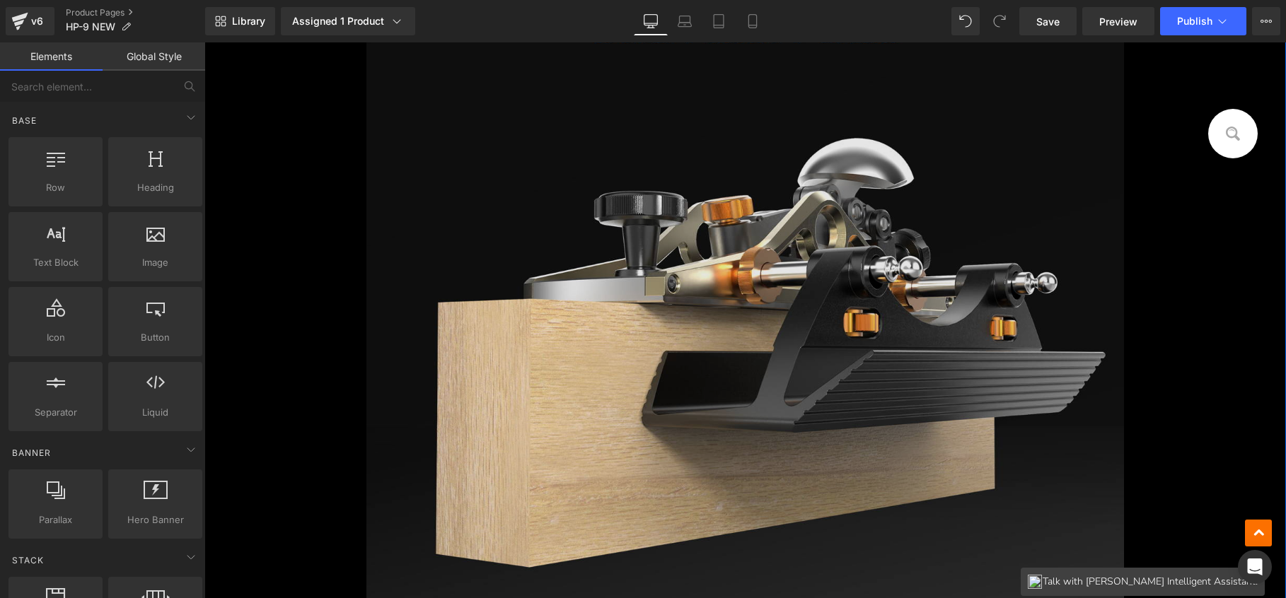
scroll to position [1031, 0]
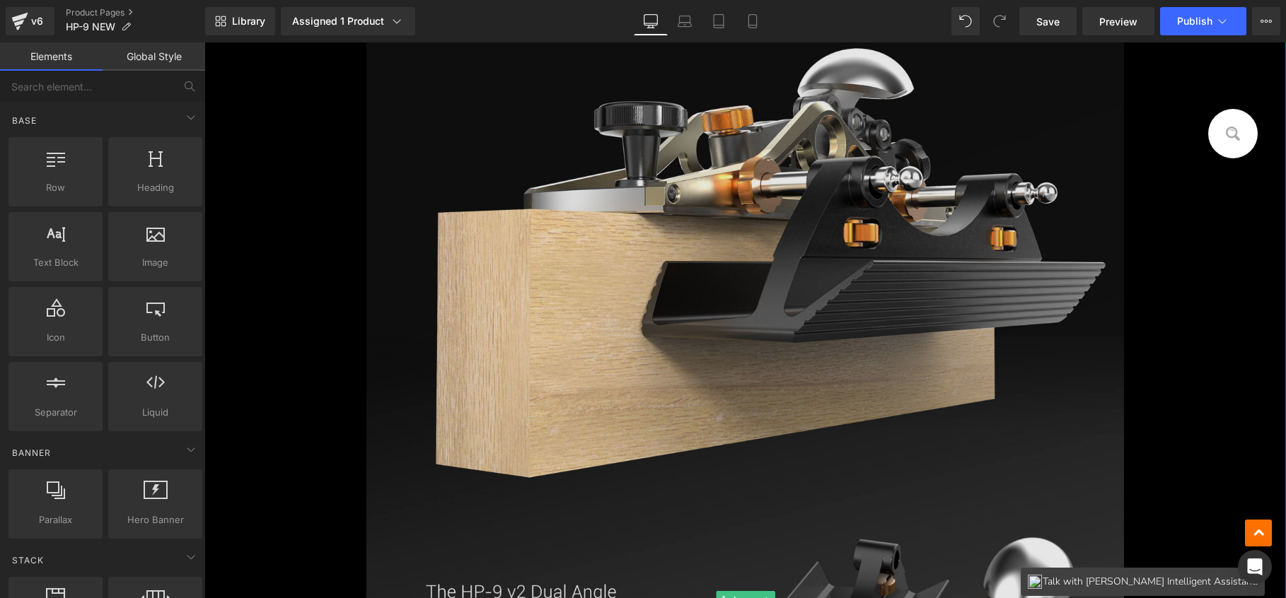
click at [803, 393] on img at bounding box center [744, 600] width 757 height 1568
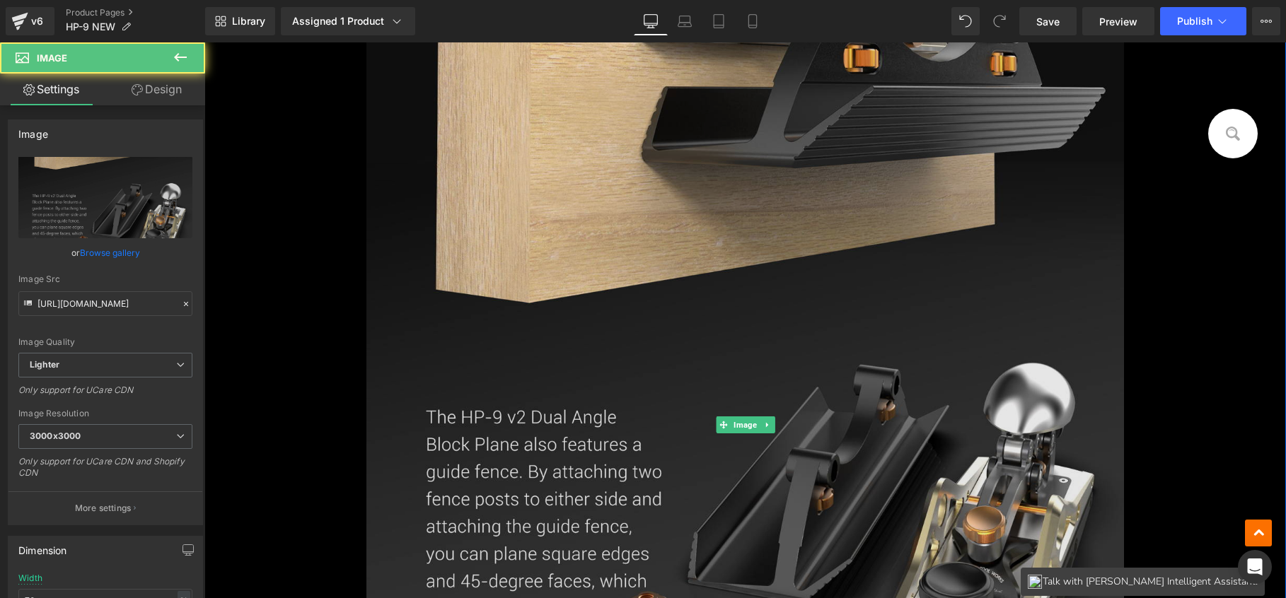
scroll to position [1292, 0]
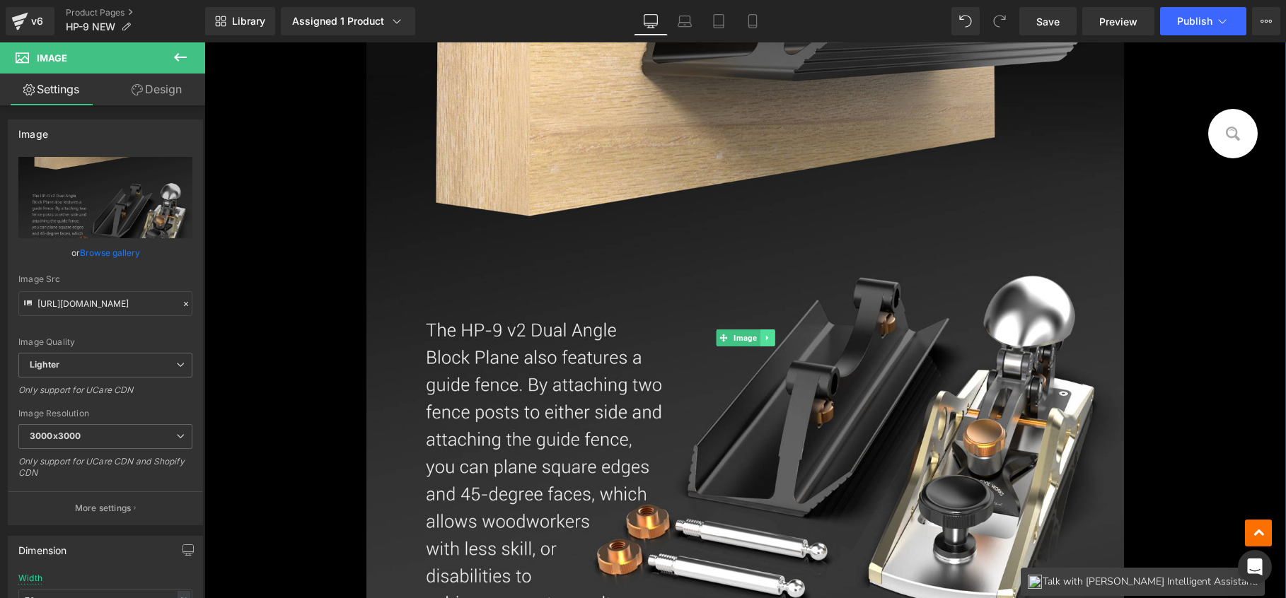
click at [765, 342] on link at bounding box center [767, 338] width 15 height 17
click at [770, 340] on icon at bounding box center [774, 339] width 8 height 8
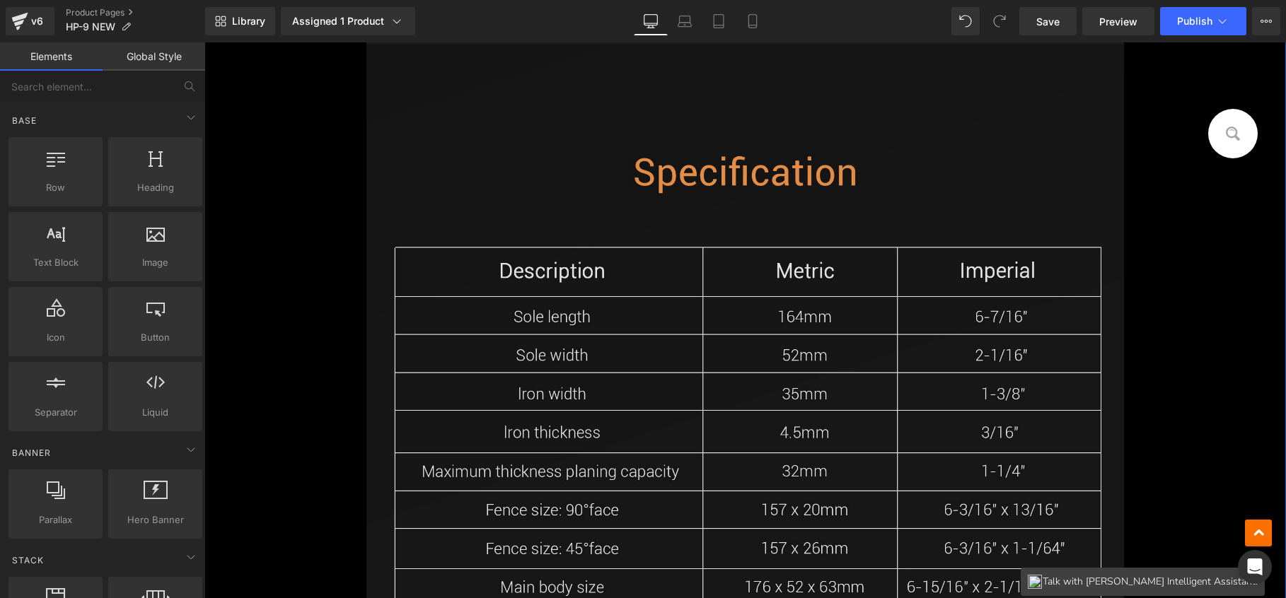
scroll to position [759, 0]
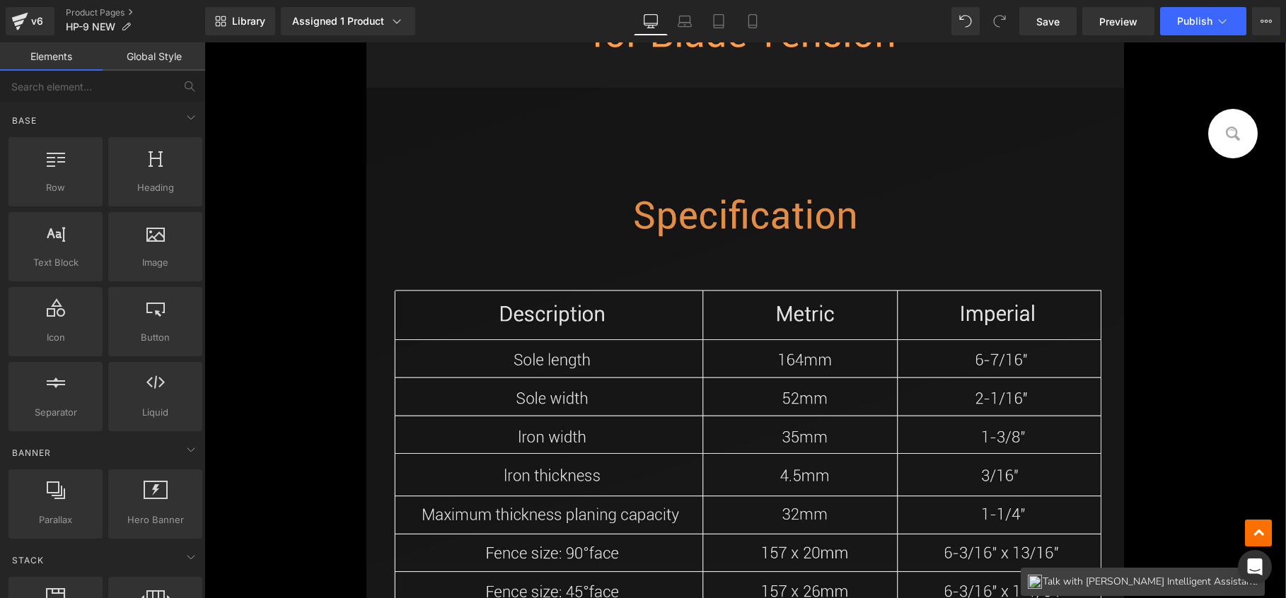
click at [704, 276] on img at bounding box center [744, 450] width 757 height 725
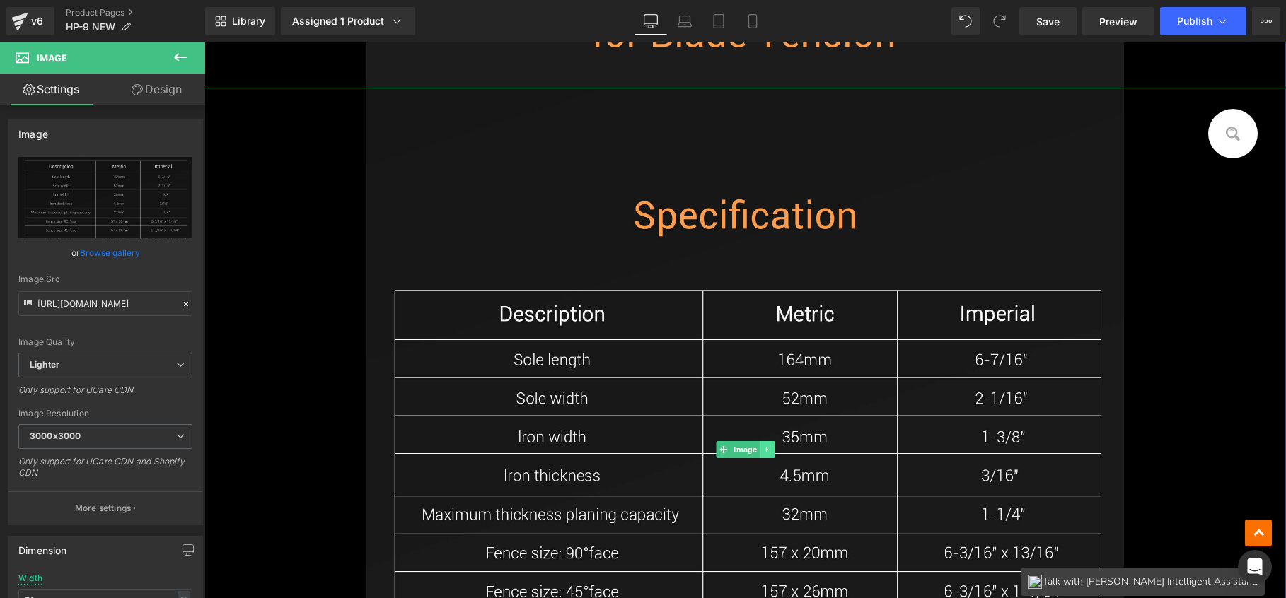
click at [765, 449] on icon at bounding box center [767, 450] width 8 height 8
click at [771, 446] on icon at bounding box center [774, 450] width 8 height 8
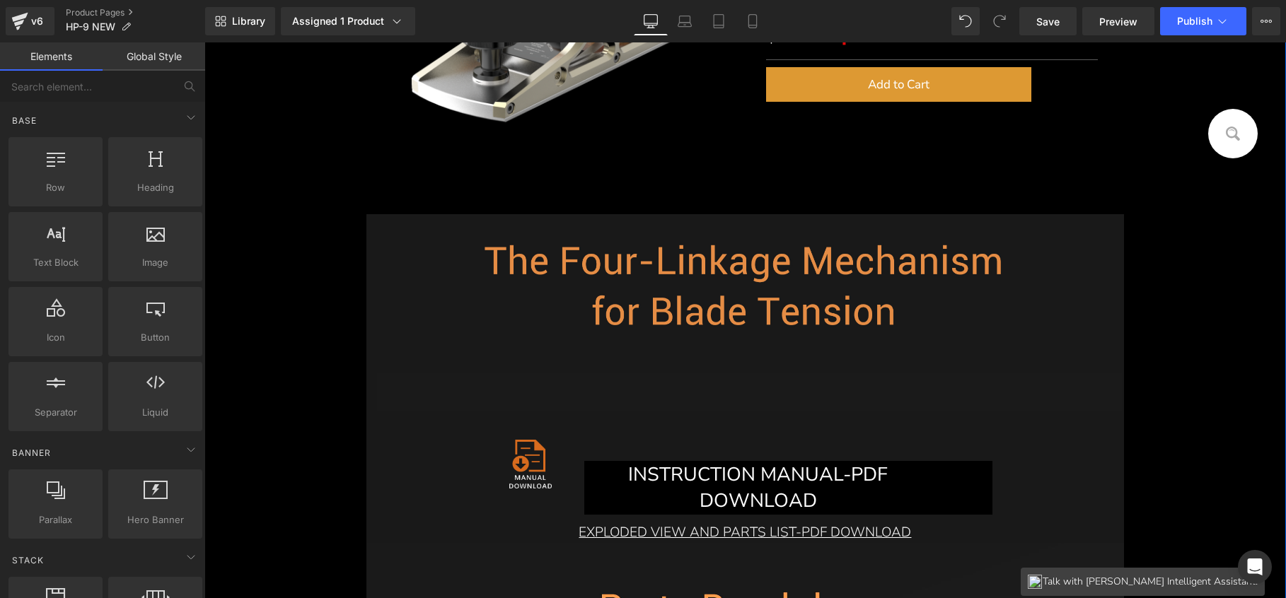
scroll to position [481, 0]
click at [714, 310] on img at bounding box center [744, 289] width 757 height 151
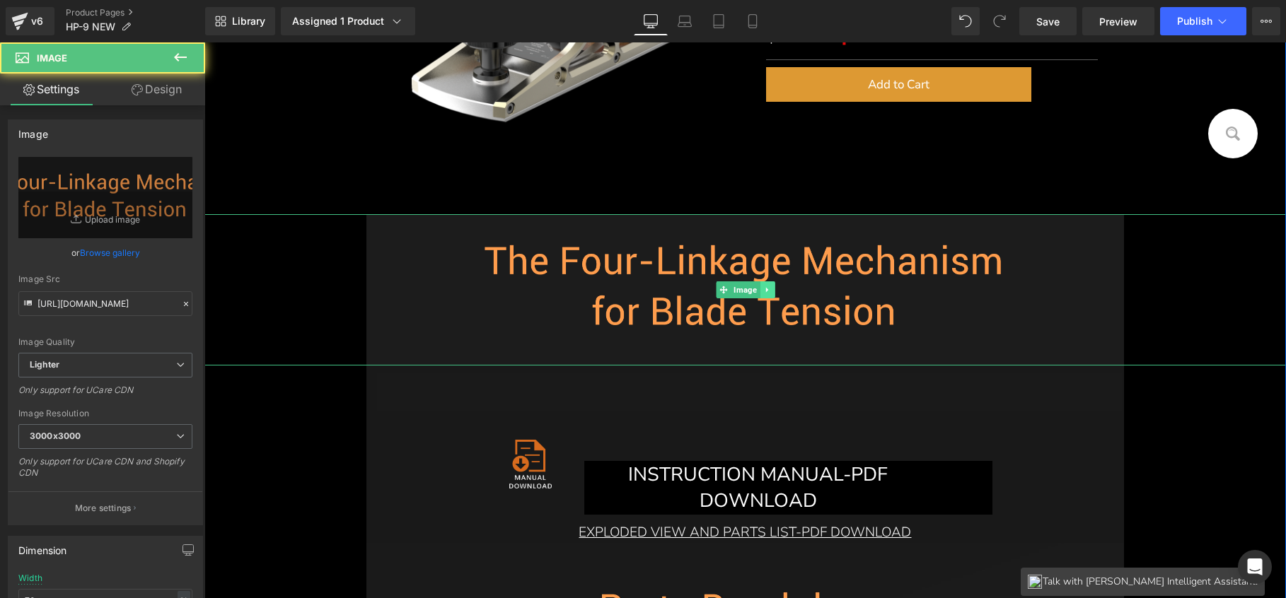
click at [768, 290] on link at bounding box center [767, 290] width 15 height 17
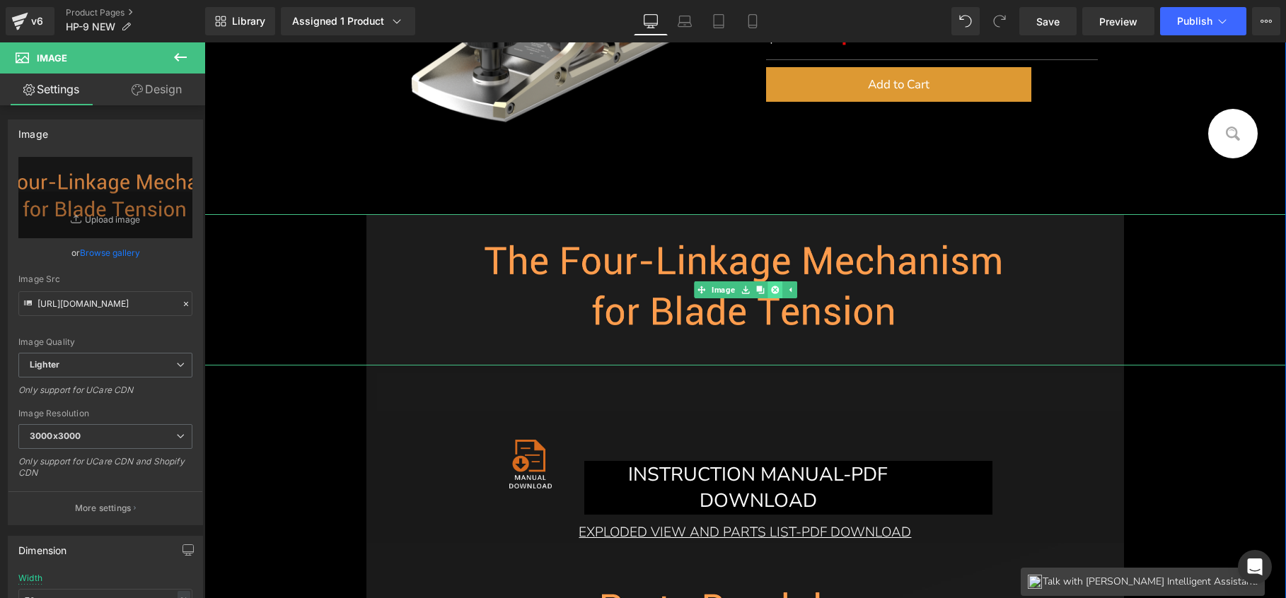
click at [770, 292] on icon at bounding box center [774, 290] width 8 height 8
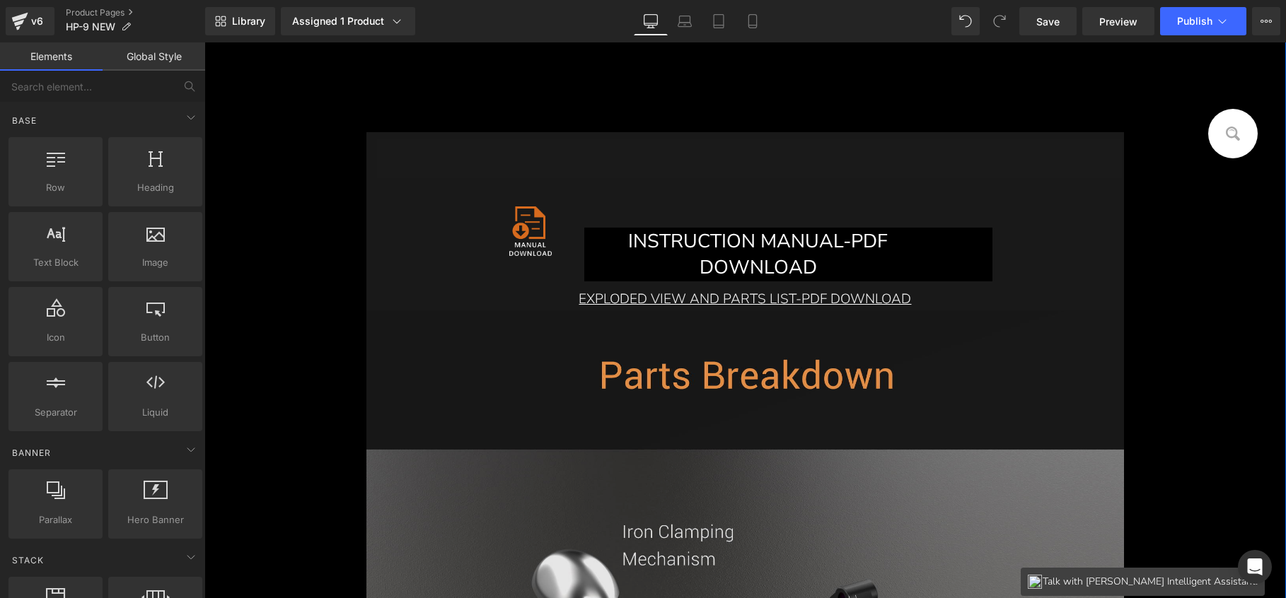
scroll to position [565, 0]
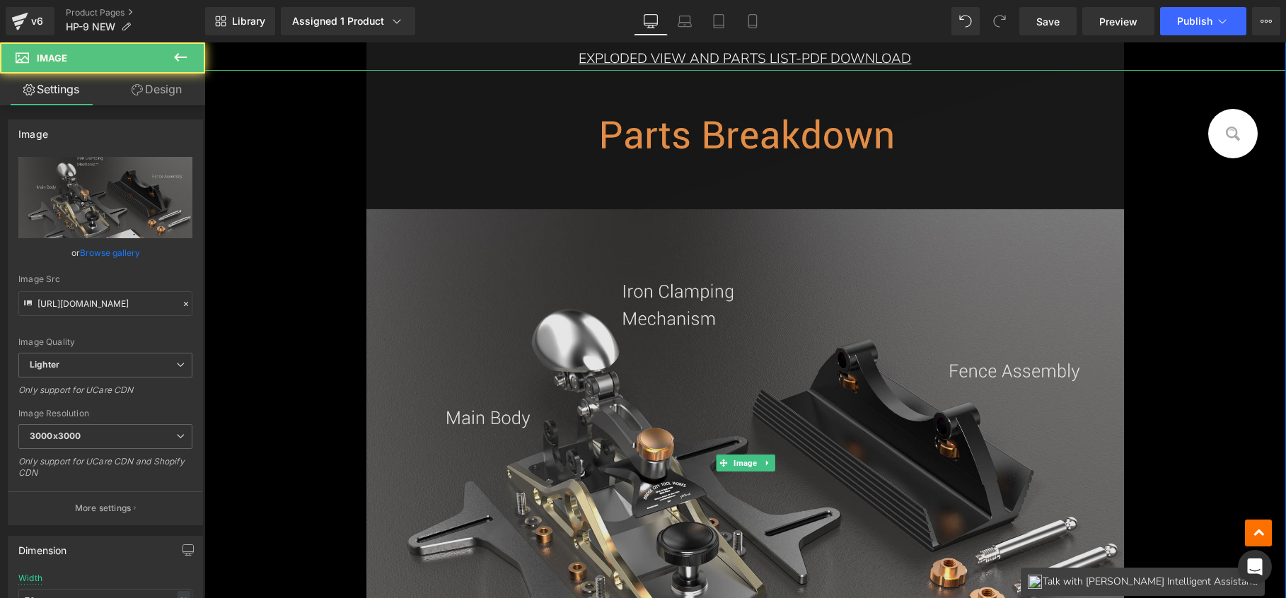
scroll to position [932, 0]
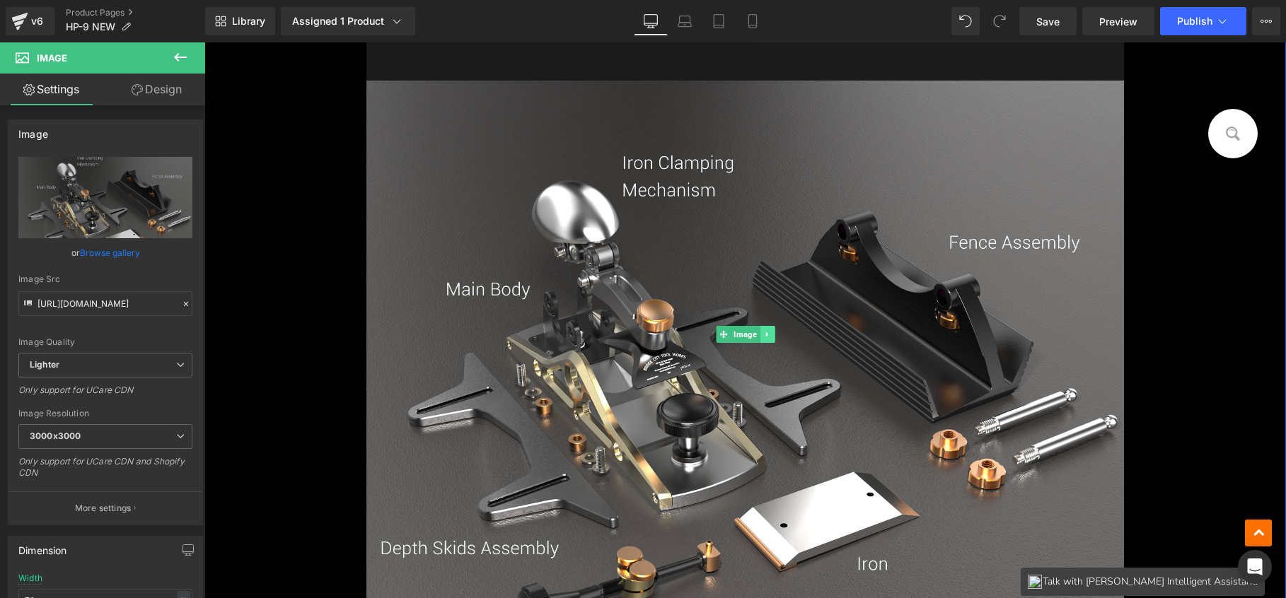
click at [760, 337] on link at bounding box center [767, 334] width 15 height 17
click at [770, 338] on icon at bounding box center [774, 335] width 8 height 8
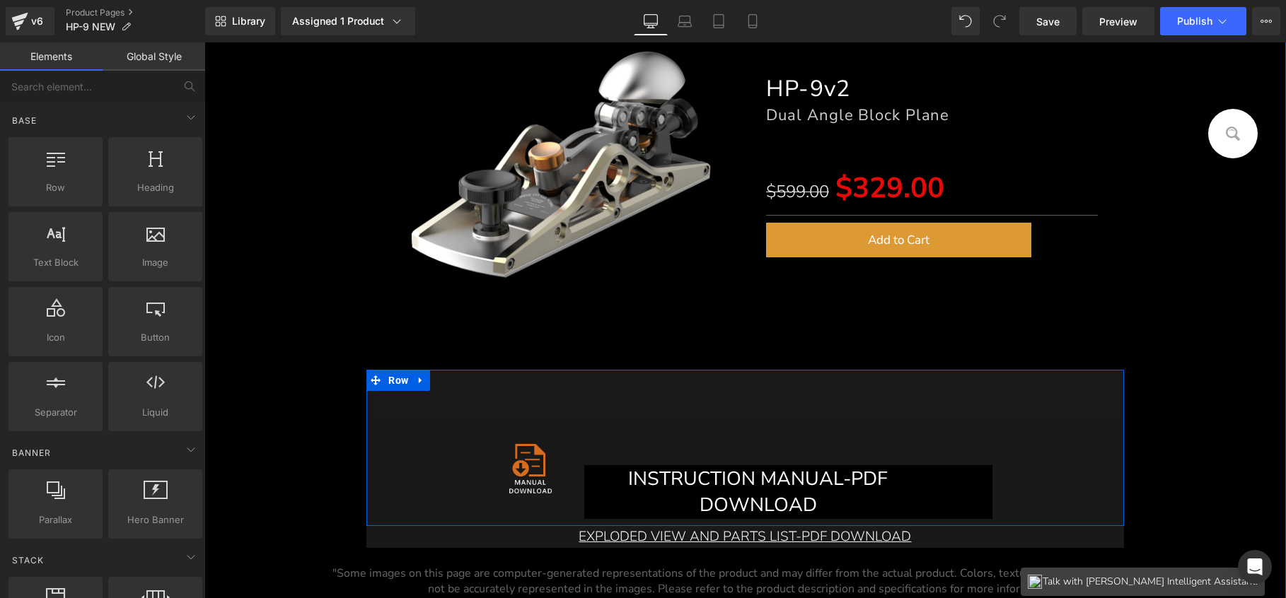
scroll to position [366, 0]
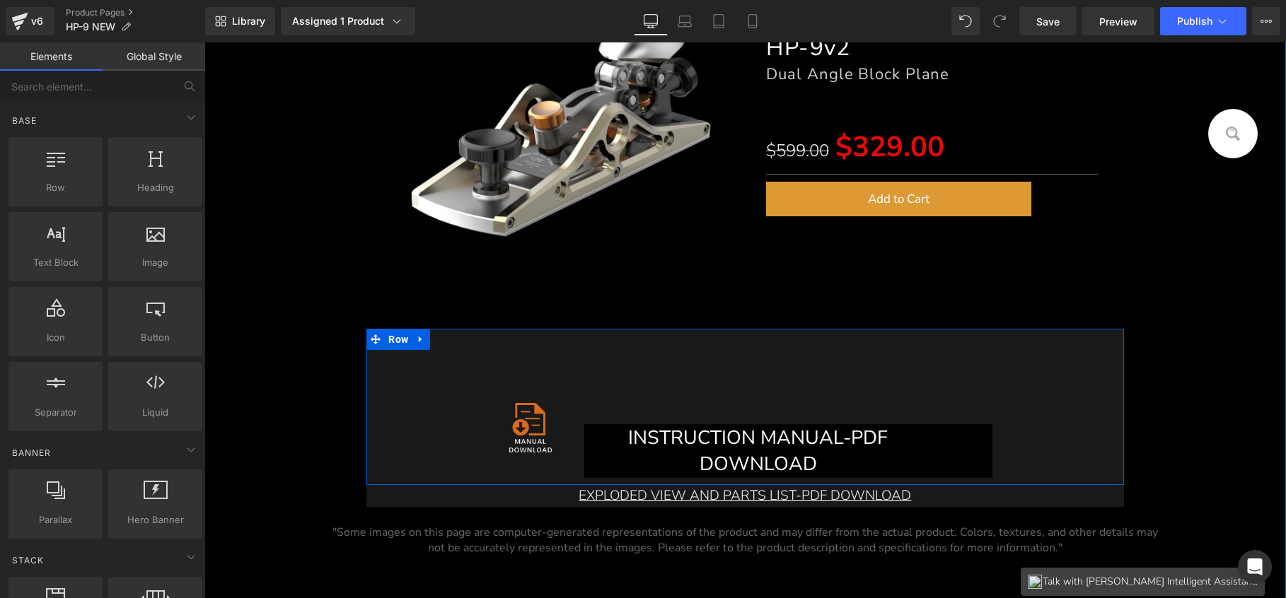
click at [739, 385] on div "Image INSTRUCTION MANUAL-PDF DOWNLOAD Button Row" at bounding box center [744, 433] width 515 height 103
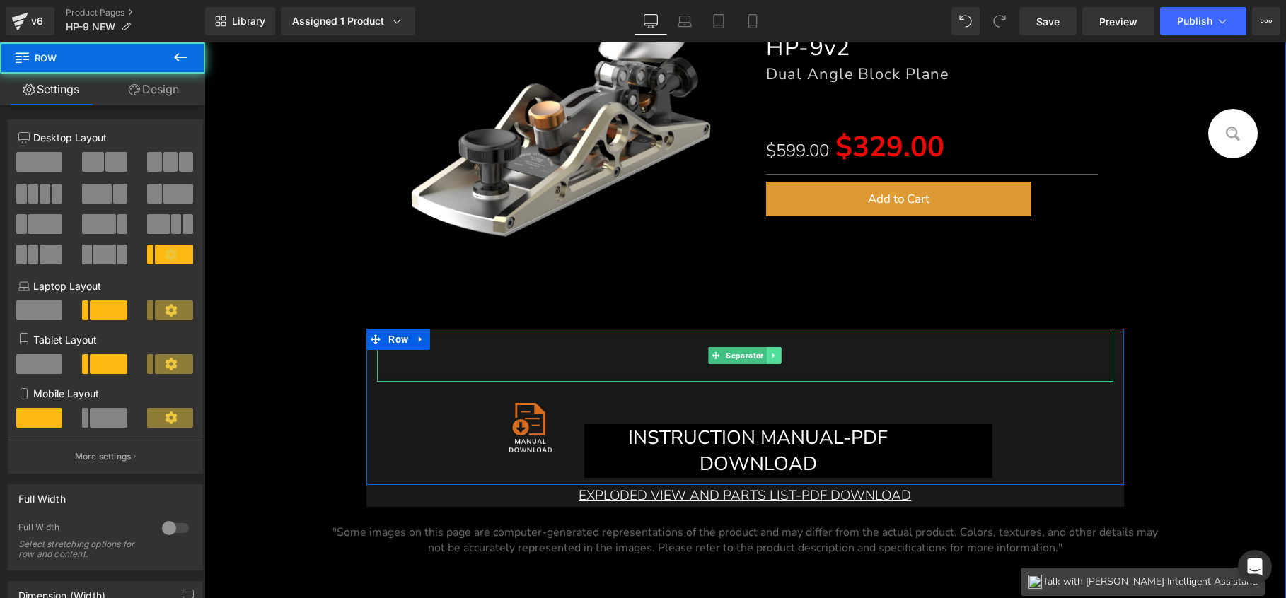
click at [773, 354] on icon at bounding box center [774, 355] width 2 height 5
click at [777, 353] on icon at bounding box center [781, 356] width 8 height 8
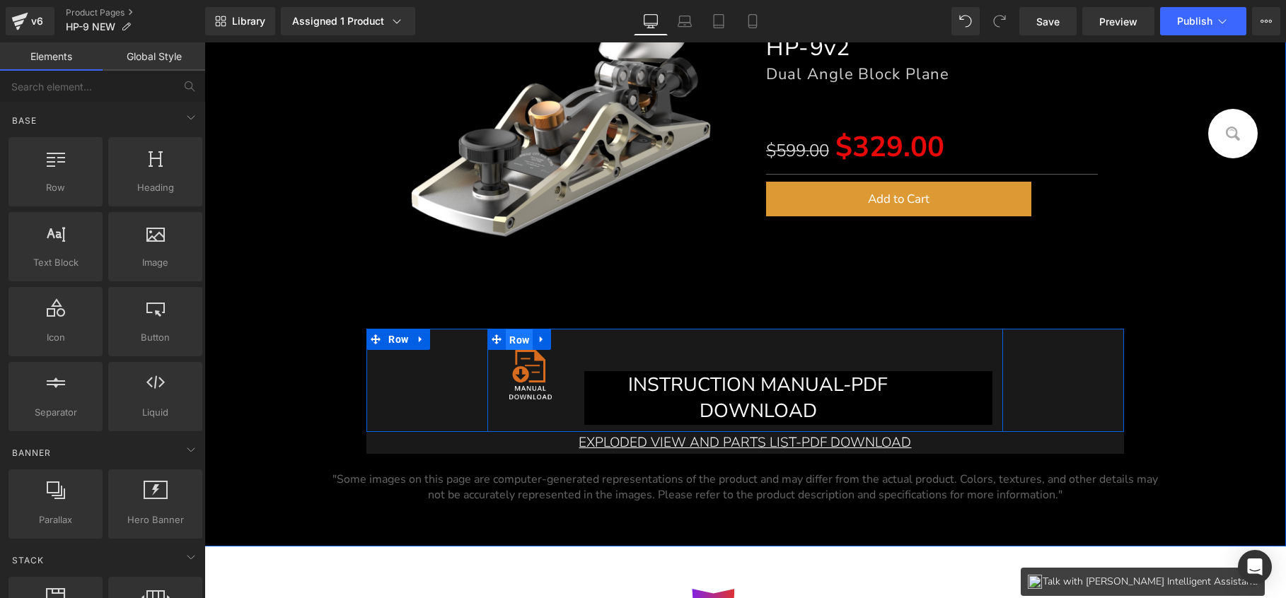
click at [517, 340] on span "Row" at bounding box center [519, 340] width 27 height 21
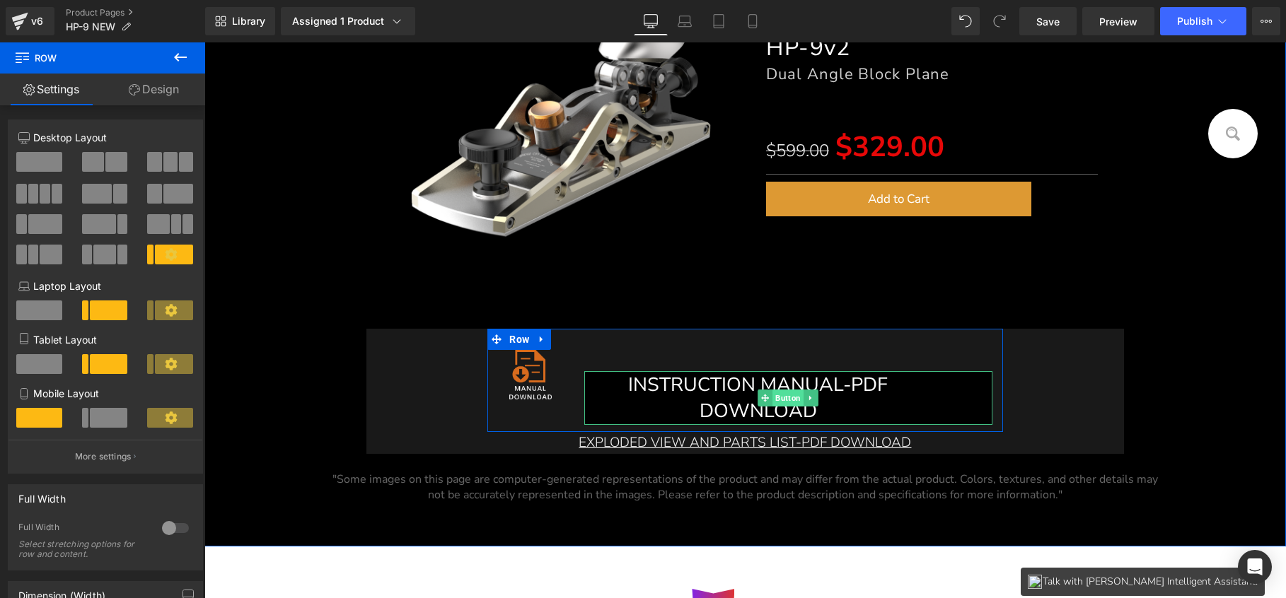
click at [789, 393] on span "Button" at bounding box center [788, 398] width 31 height 17
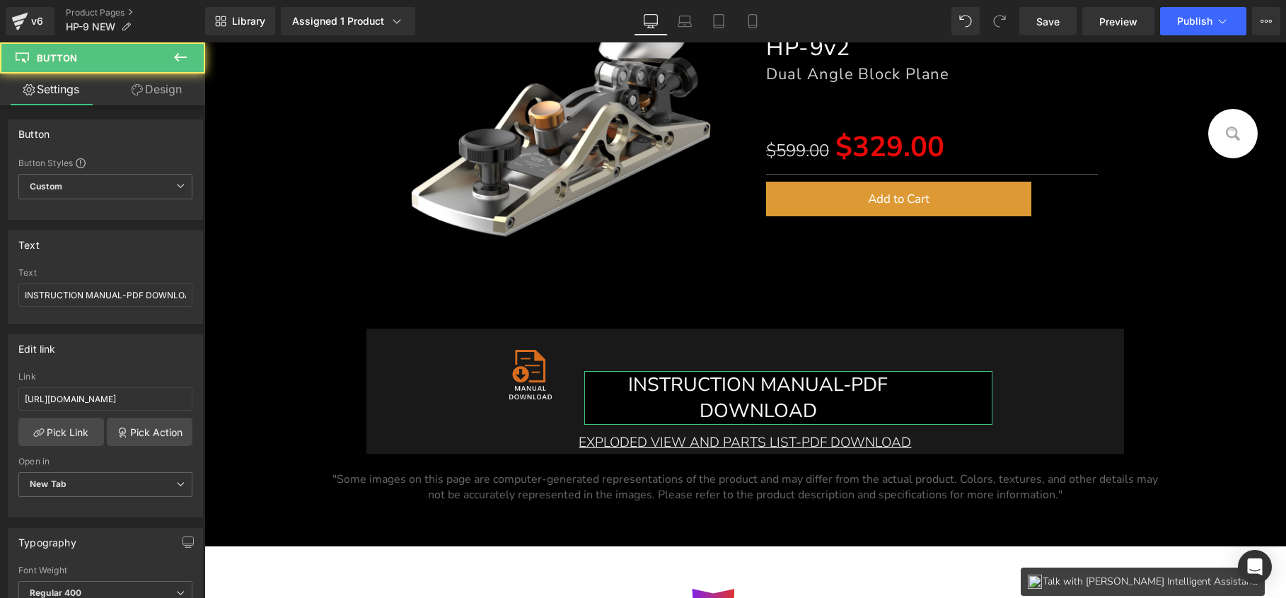
click at [171, 89] on link "Design" at bounding box center [156, 90] width 103 height 32
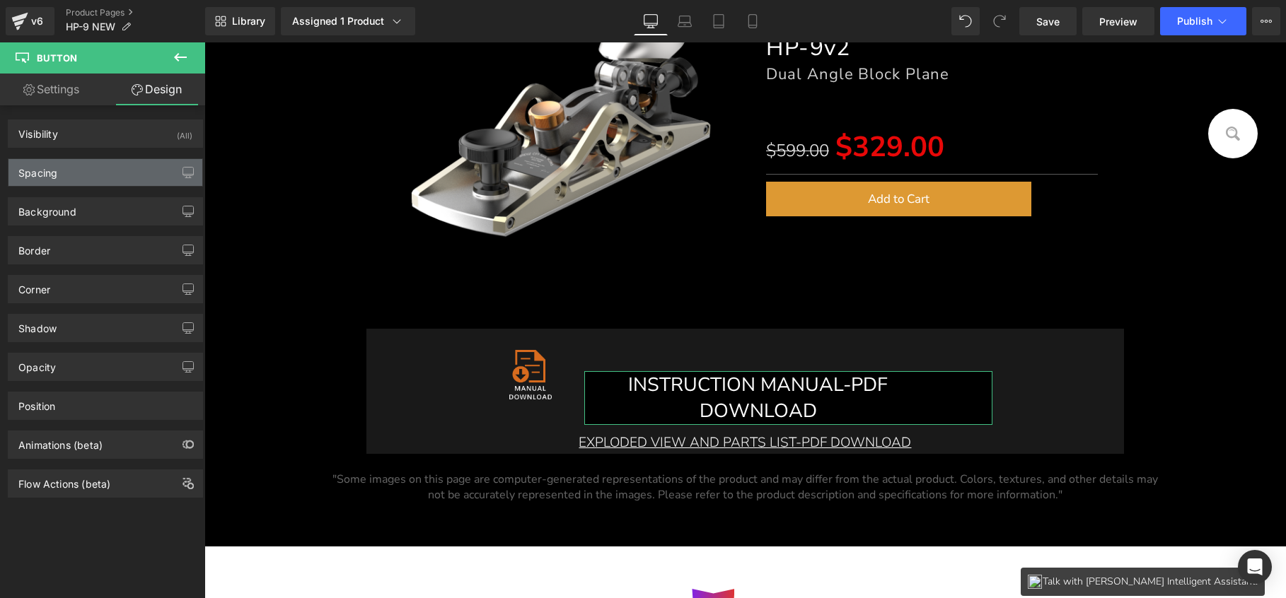
click at [111, 173] on div "Spacing" at bounding box center [105, 172] width 194 height 27
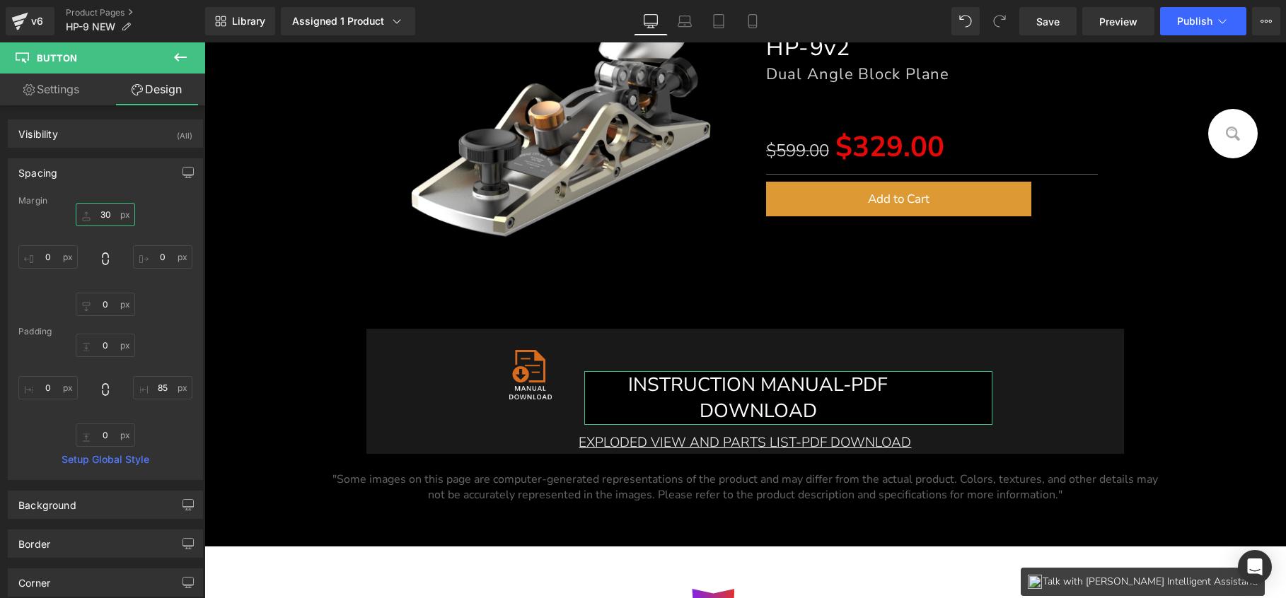
click at [102, 220] on input "30" at bounding box center [105, 214] width 59 height 23
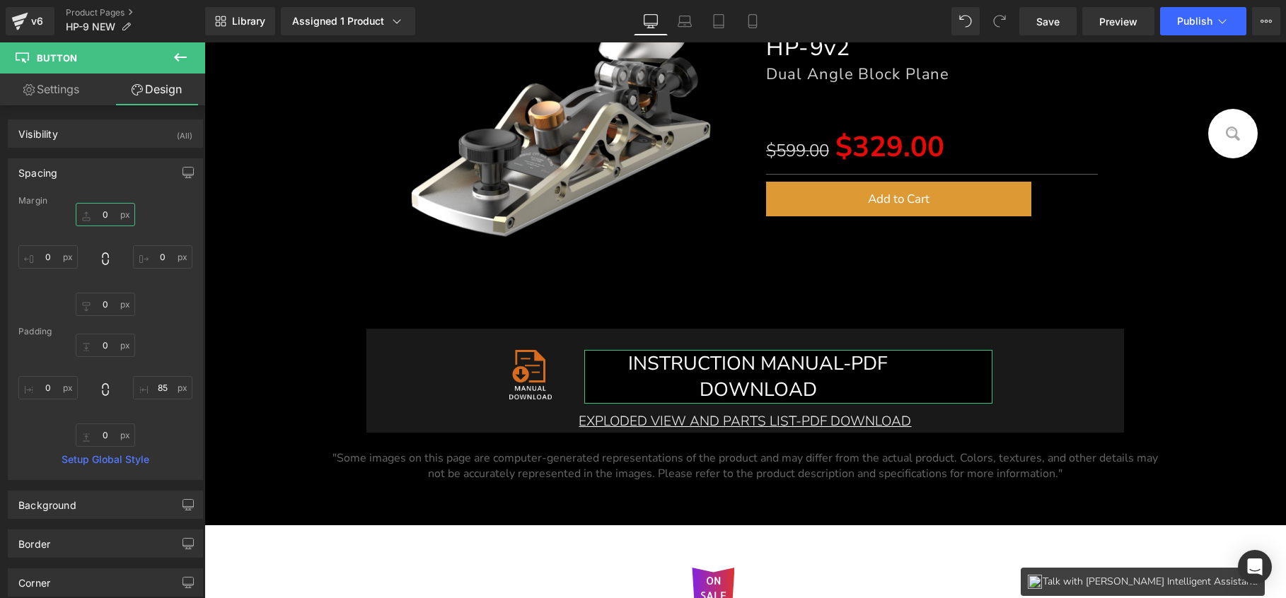
type input "0"
click at [62, 91] on link "Settings" at bounding box center [51, 90] width 103 height 32
type input "100"
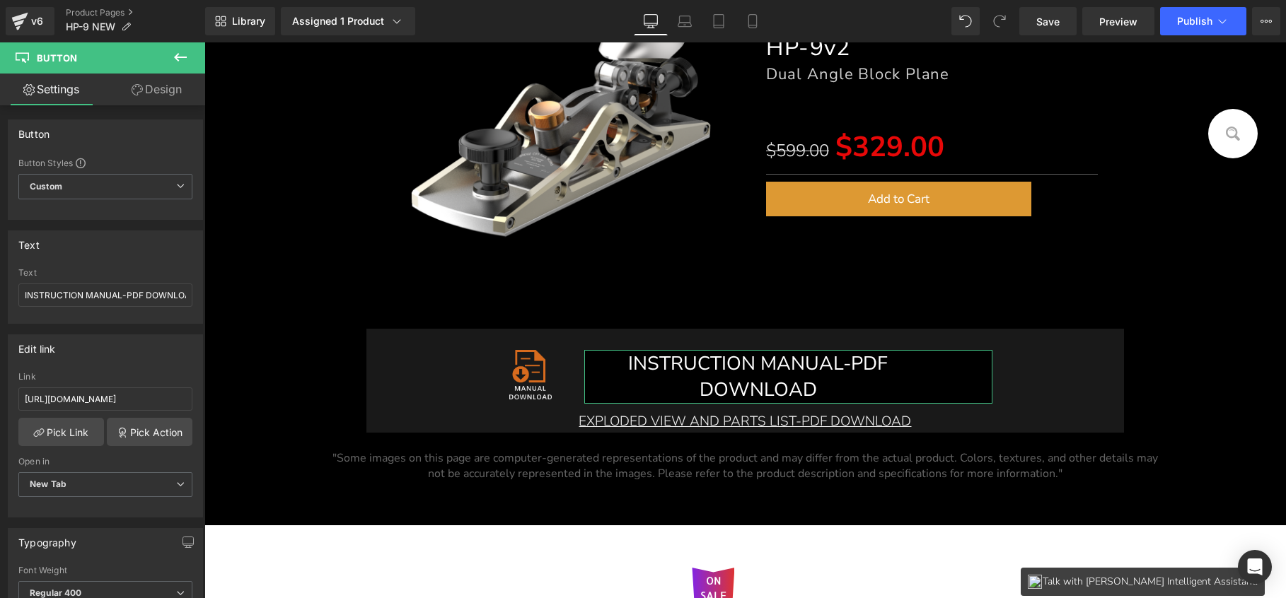
click at [157, 92] on link "Design" at bounding box center [156, 90] width 103 height 32
type input "0"
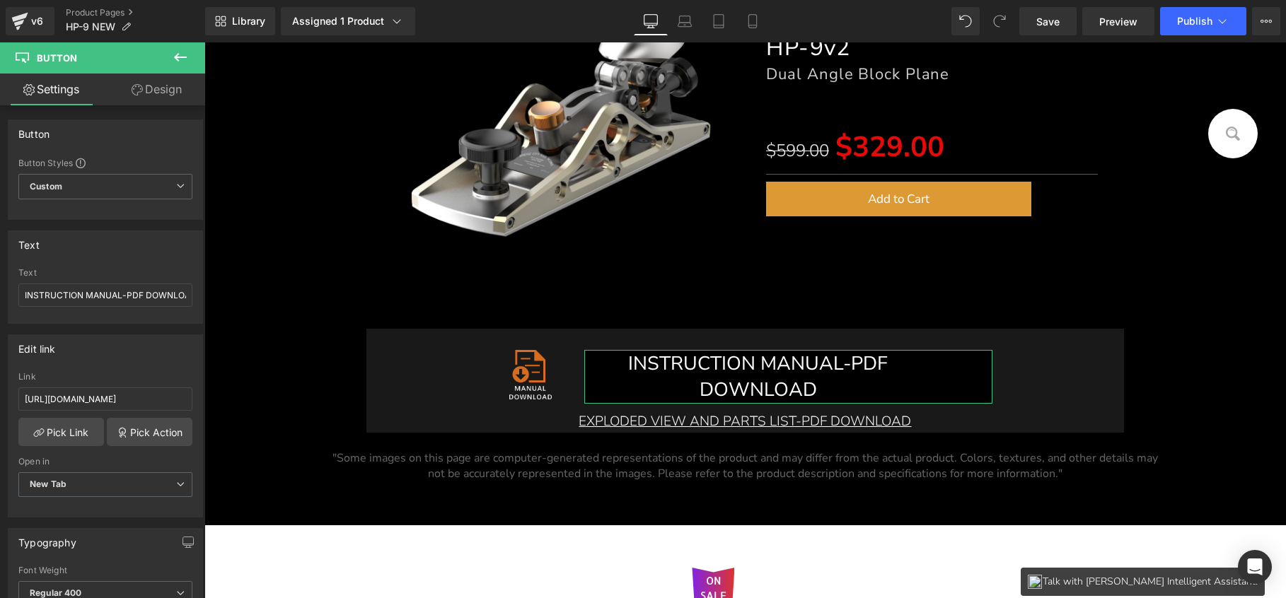
type input "0"
type input "85"
type input "0"
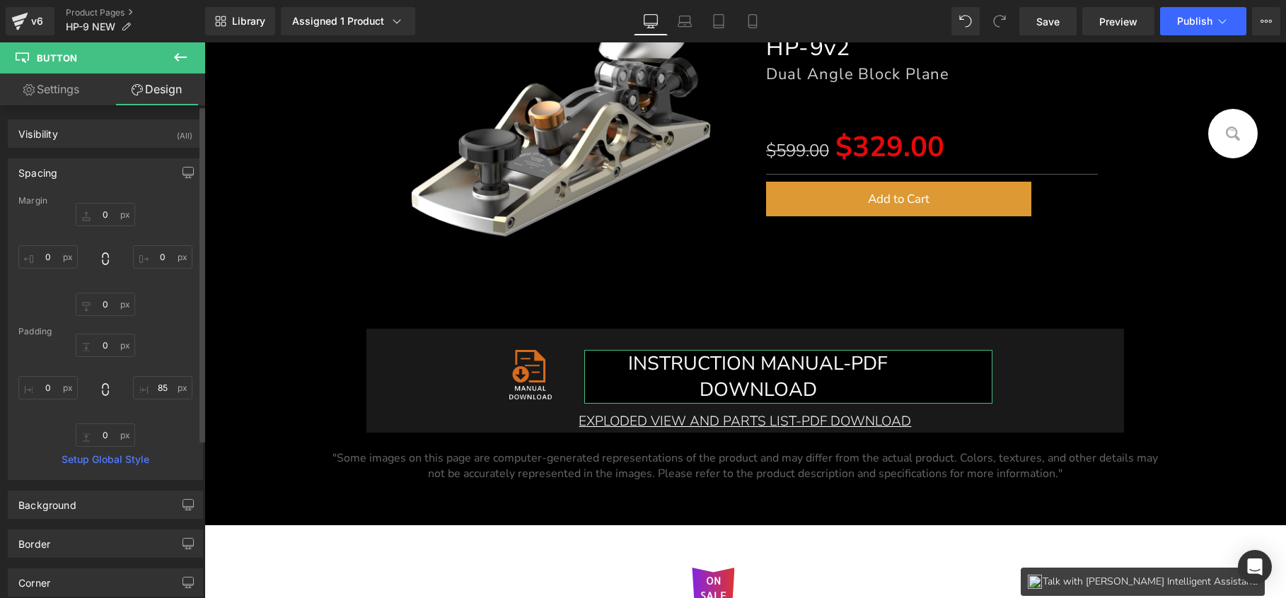
click at [64, 175] on div "Spacing" at bounding box center [105, 172] width 194 height 27
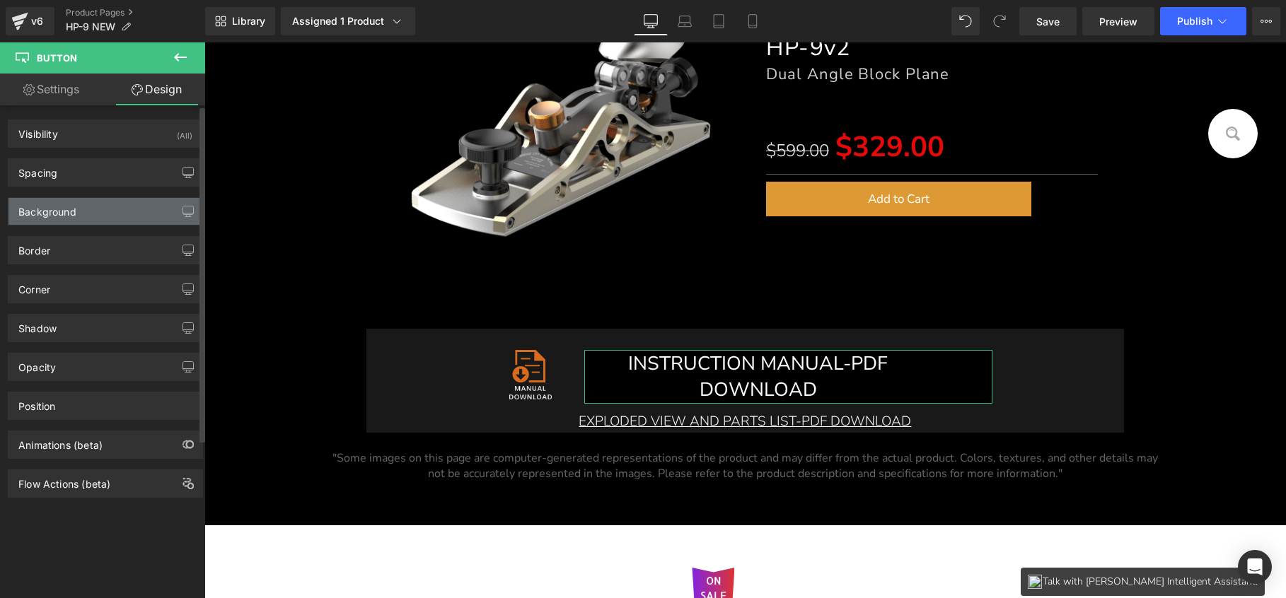
click at [72, 214] on div "Background" at bounding box center [47, 208] width 58 height 20
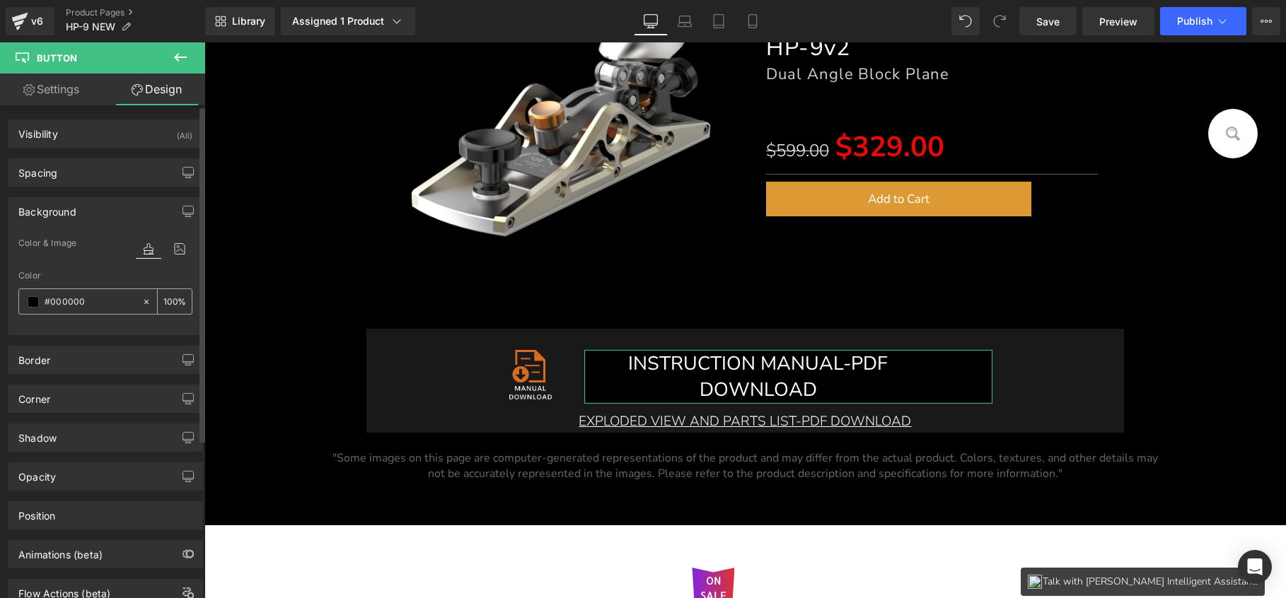
click at [101, 302] on input "#000000" at bounding box center [90, 302] width 91 height 16
type input "1"
type input "0"
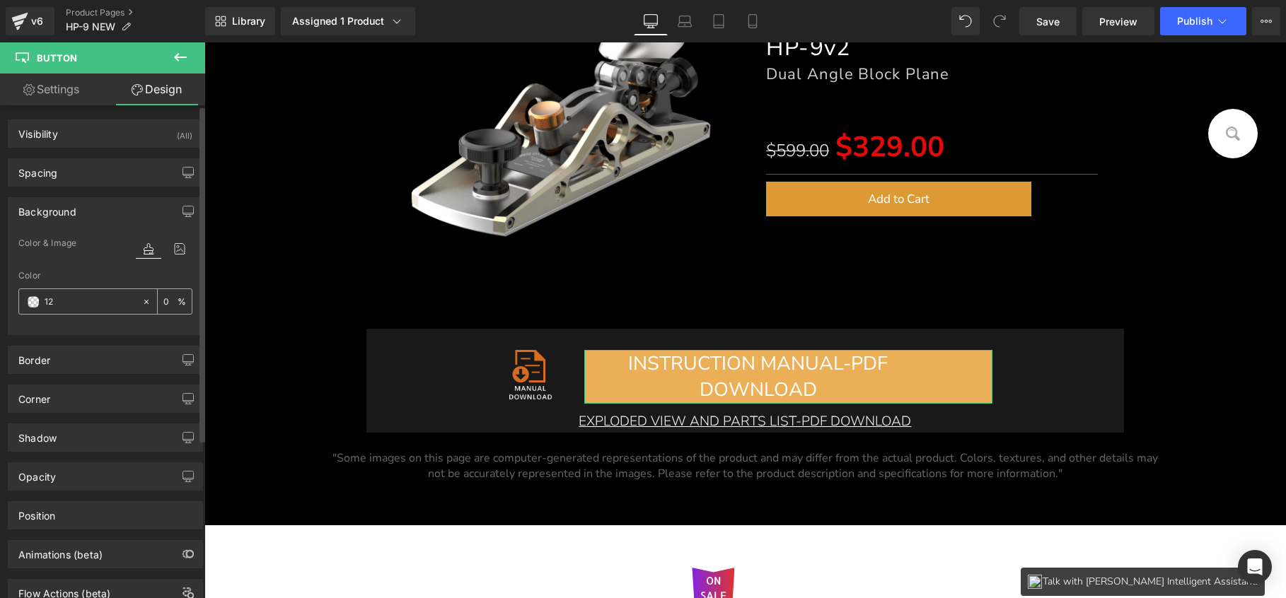
type input "121"
type input "100"
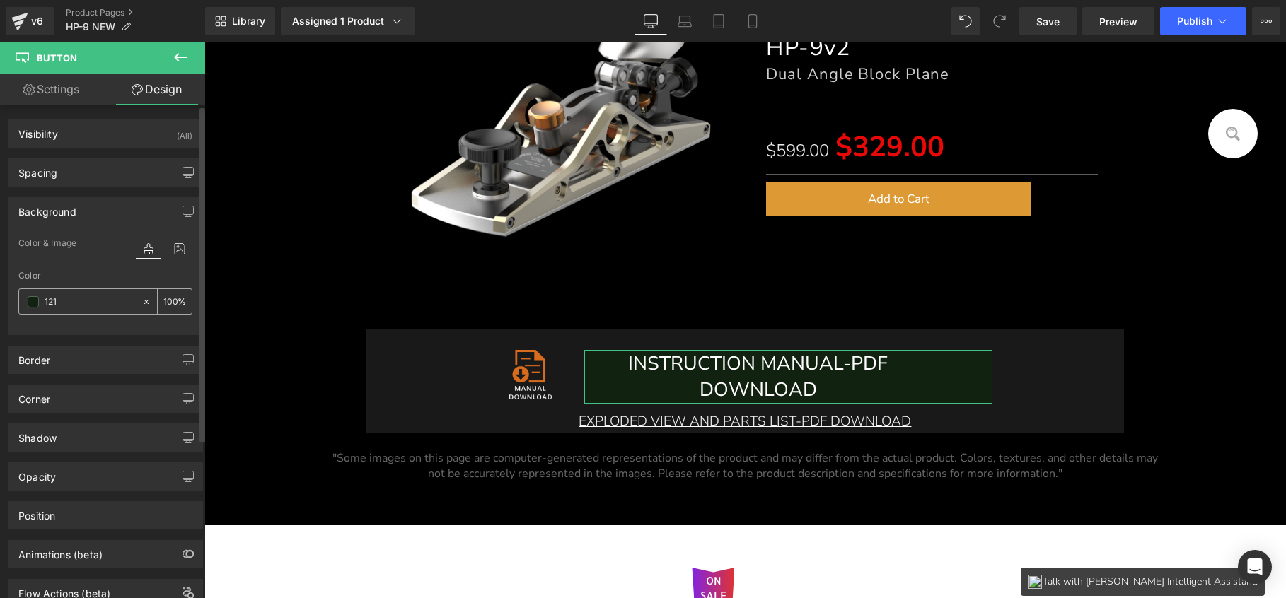
type input "1212"
type input "13"
type input "12121"
type input "0"
type input "121212"
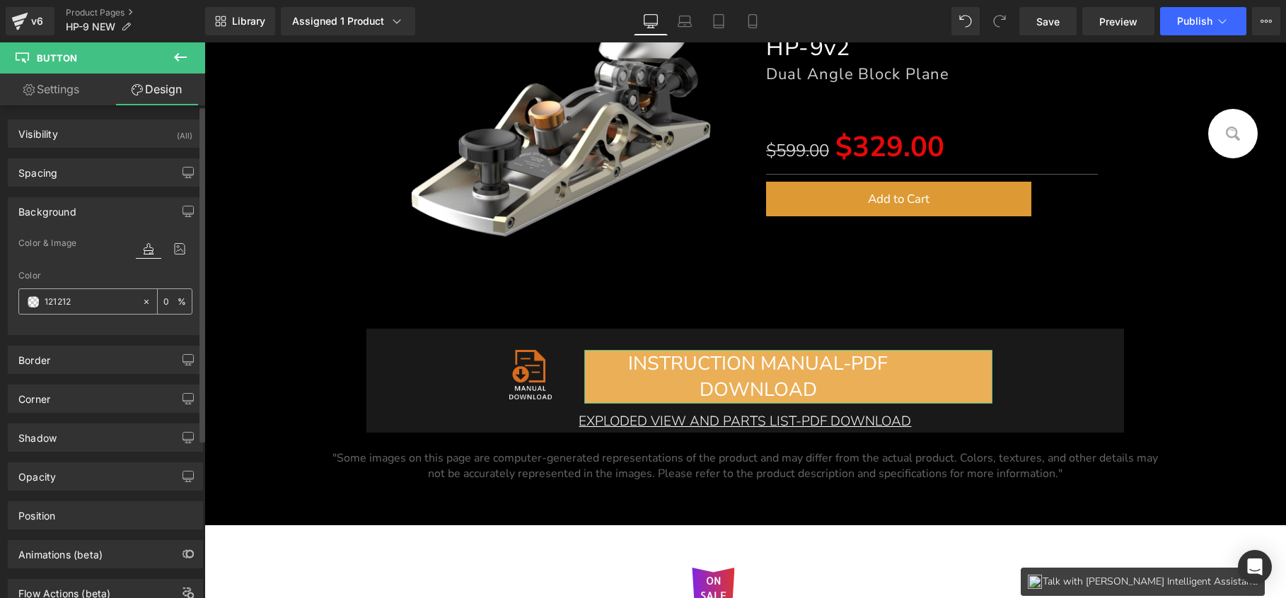
type input "100"
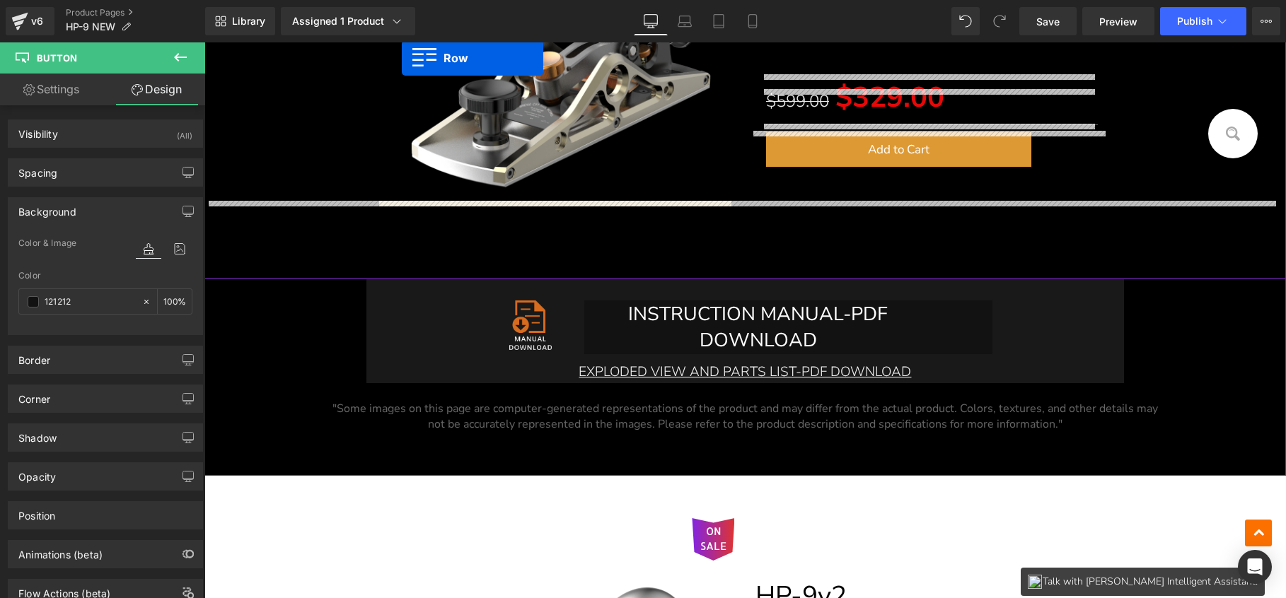
scroll to position [402, 0]
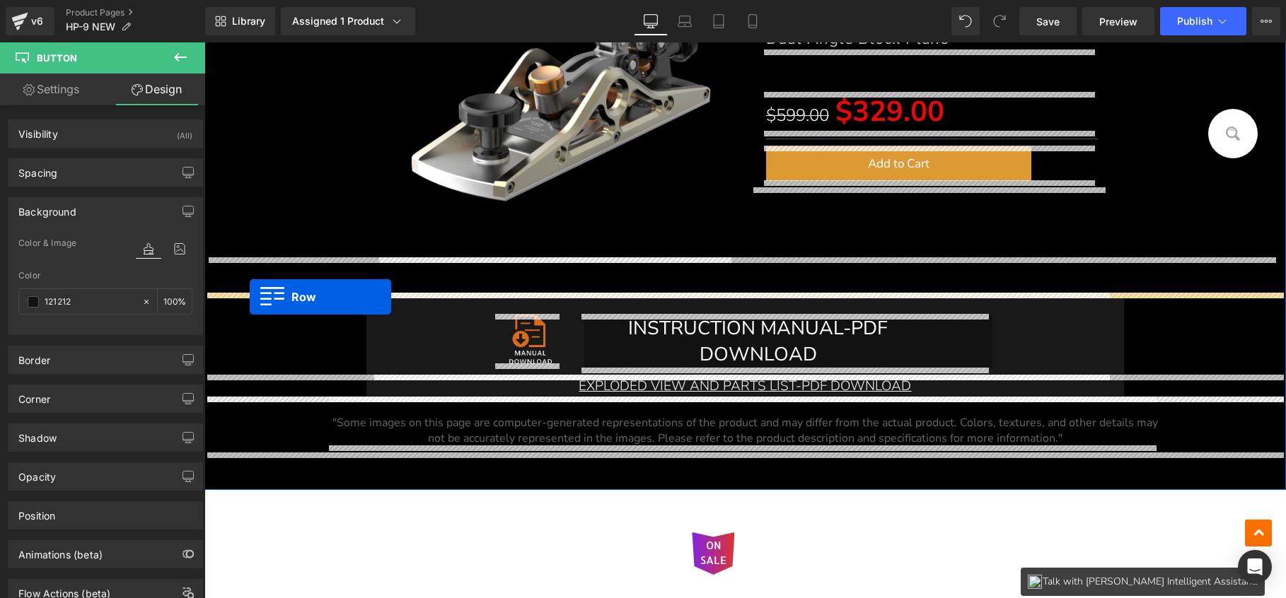
drag, startPoint x: 228, startPoint y: 186, endPoint x: 250, endPoint y: 296, distance: 112.5
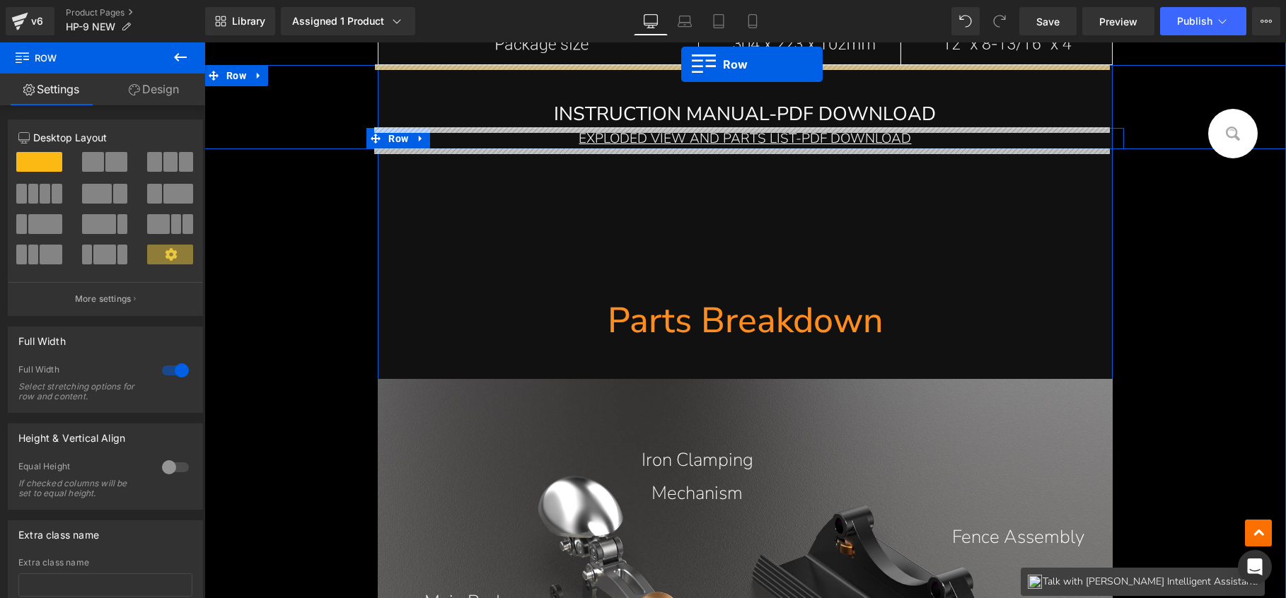
scroll to position [16948, 0]
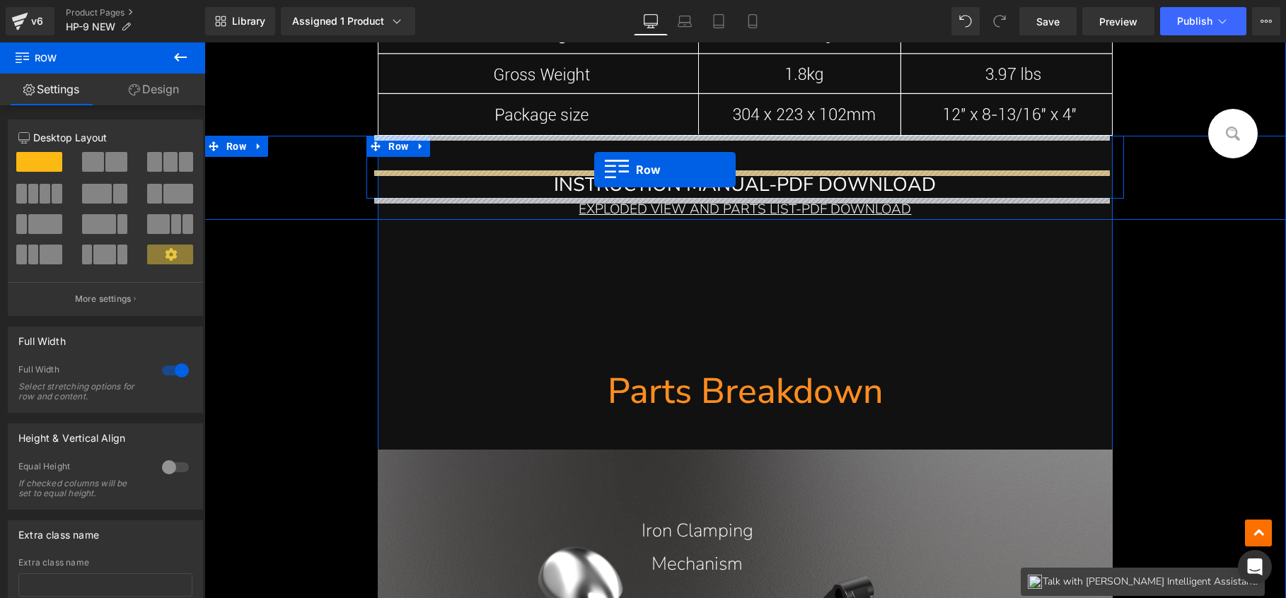
drag, startPoint x: 515, startPoint y: 415, endPoint x: 594, endPoint y: 170, distance: 257.9
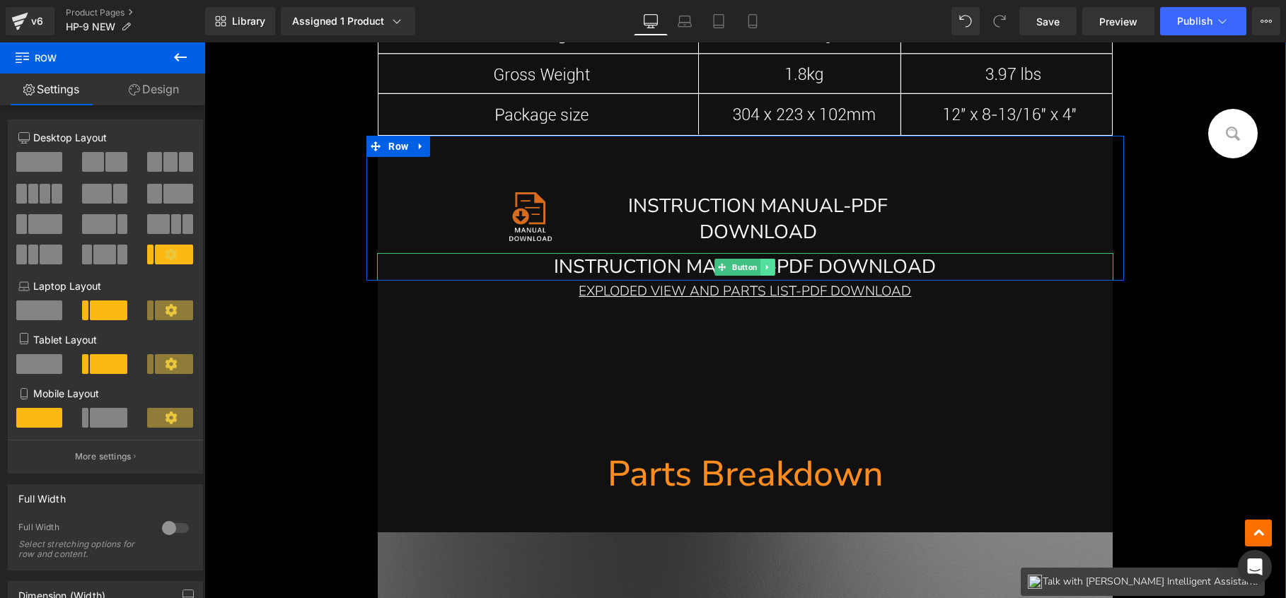
click at [765, 264] on icon at bounding box center [768, 267] width 8 height 8
click at [772, 266] on icon at bounding box center [776, 267] width 8 height 8
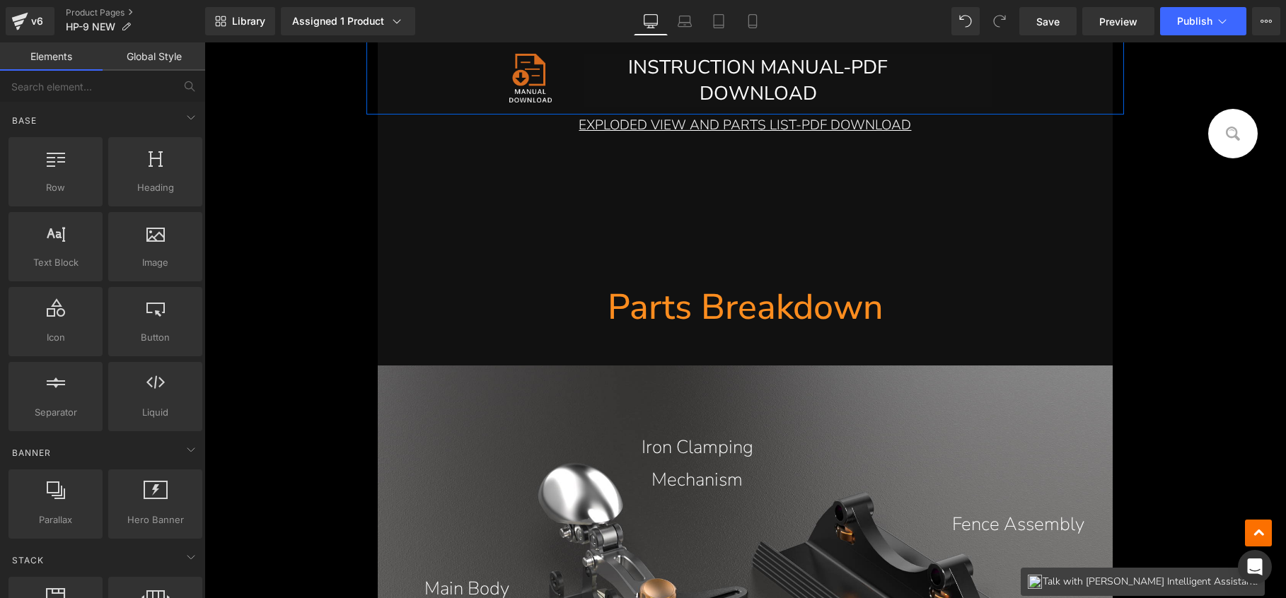
scroll to position [16886, 0]
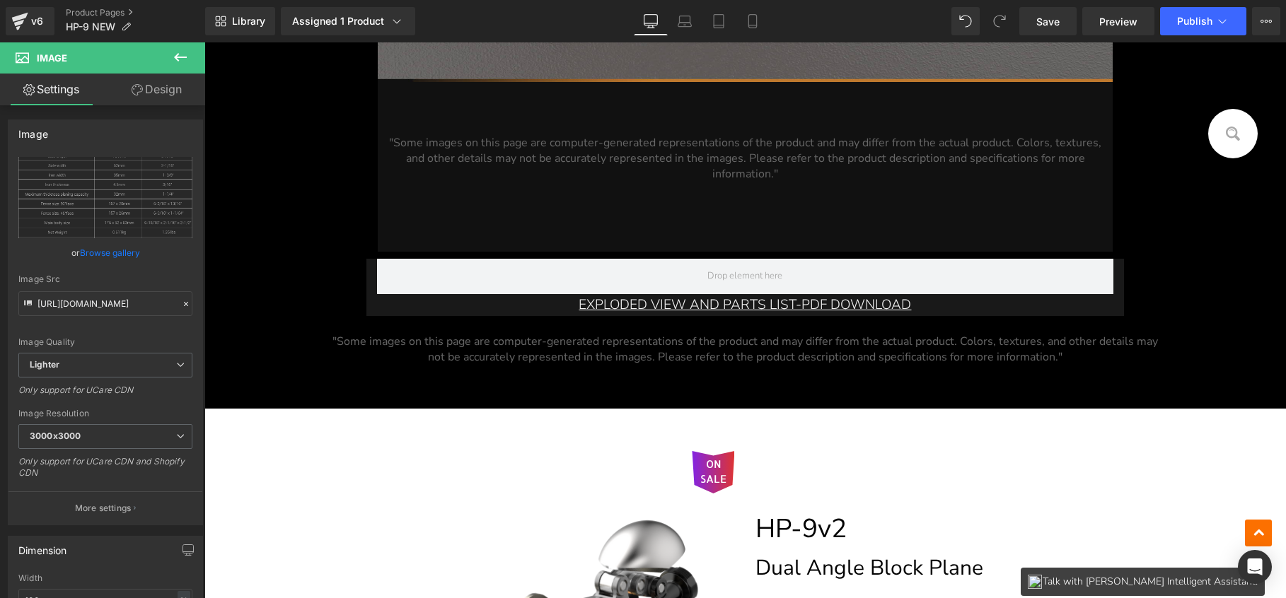
scroll to position [17986, 0]
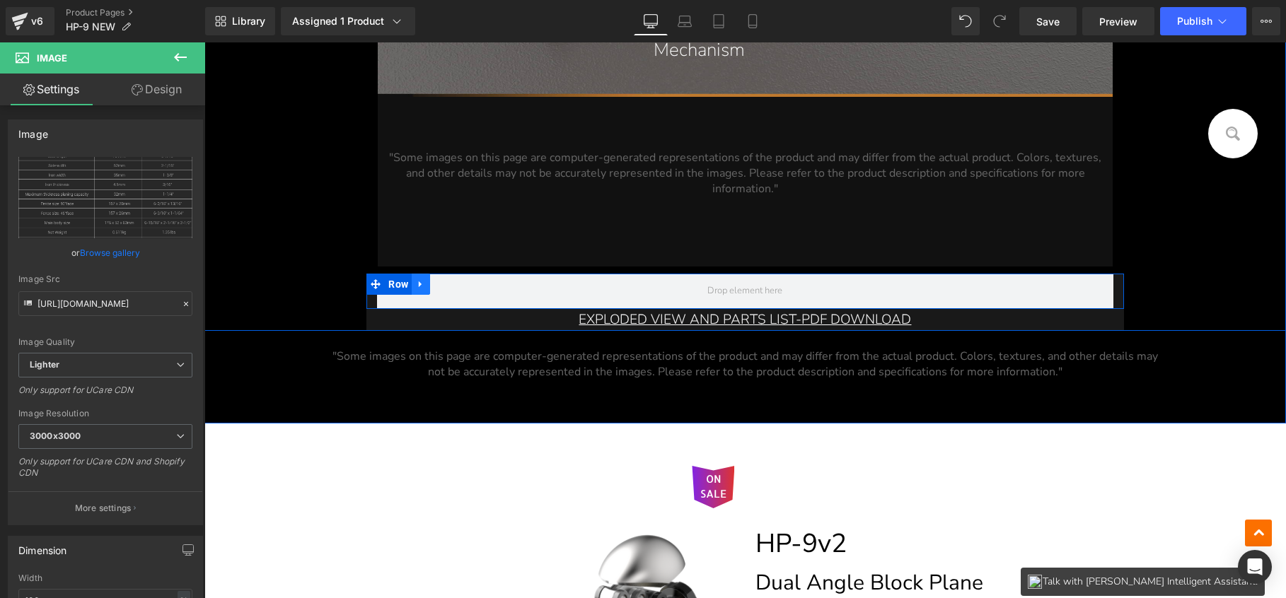
click at [418, 284] on icon at bounding box center [421, 284] width 10 height 11
click at [453, 281] on icon at bounding box center [458, 284] width 10 height 10
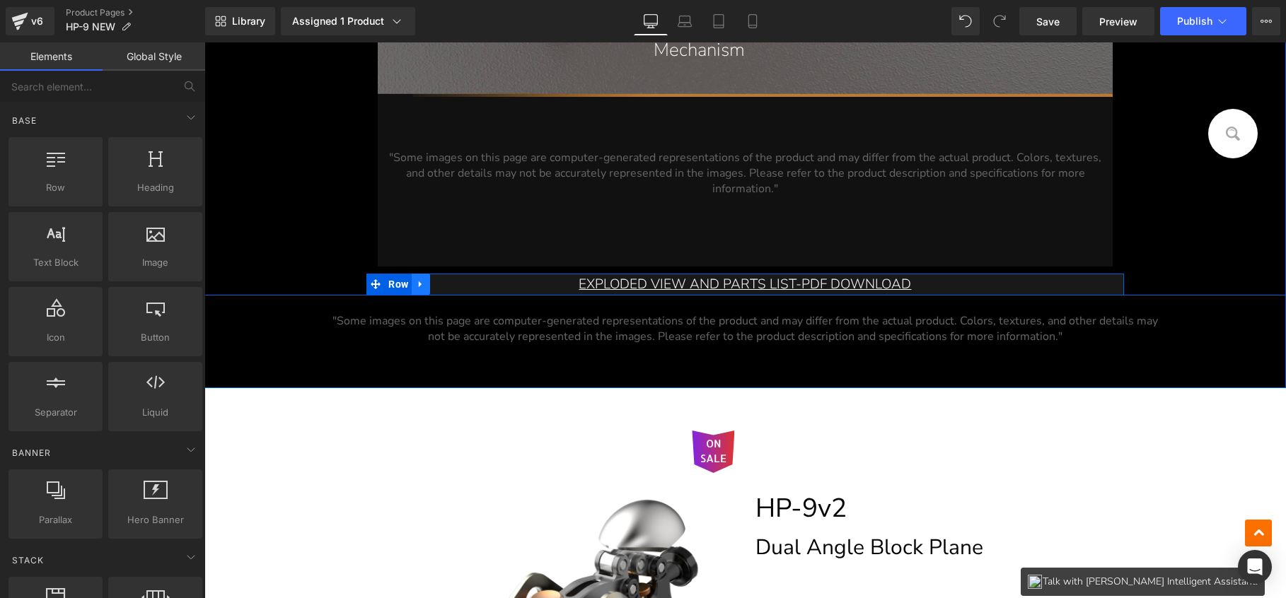
click at [419, 282] on icon at bounding box center [420, 285] width 3 height 6
click at [454, 284] on icon at bounding box center [458, 284] width 10 height 11
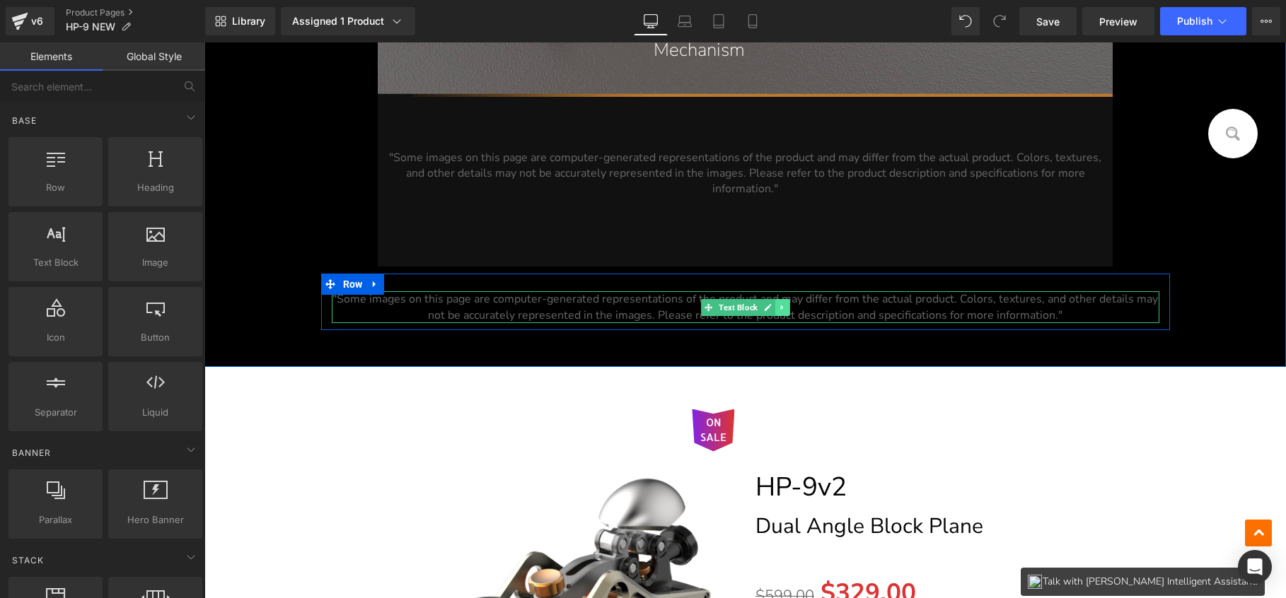
click at [779, 308] on icon at bounding box center [782, 307] width 8 height 8
click at [787, 307] on icon at bounding box center [790, 307] width 8 height 8
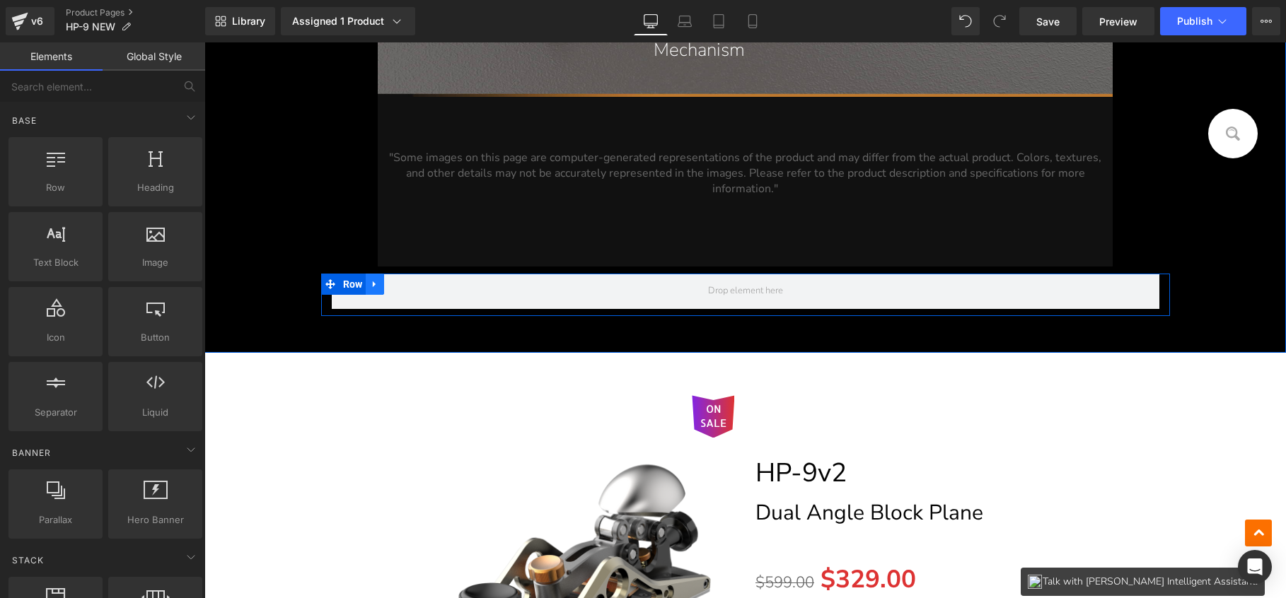
click at [376, 278] on link at bounding box center [375, 284] width 18 height 21
click at [407, 279] on icon at bounding box center [412, 284] width 10 height 11
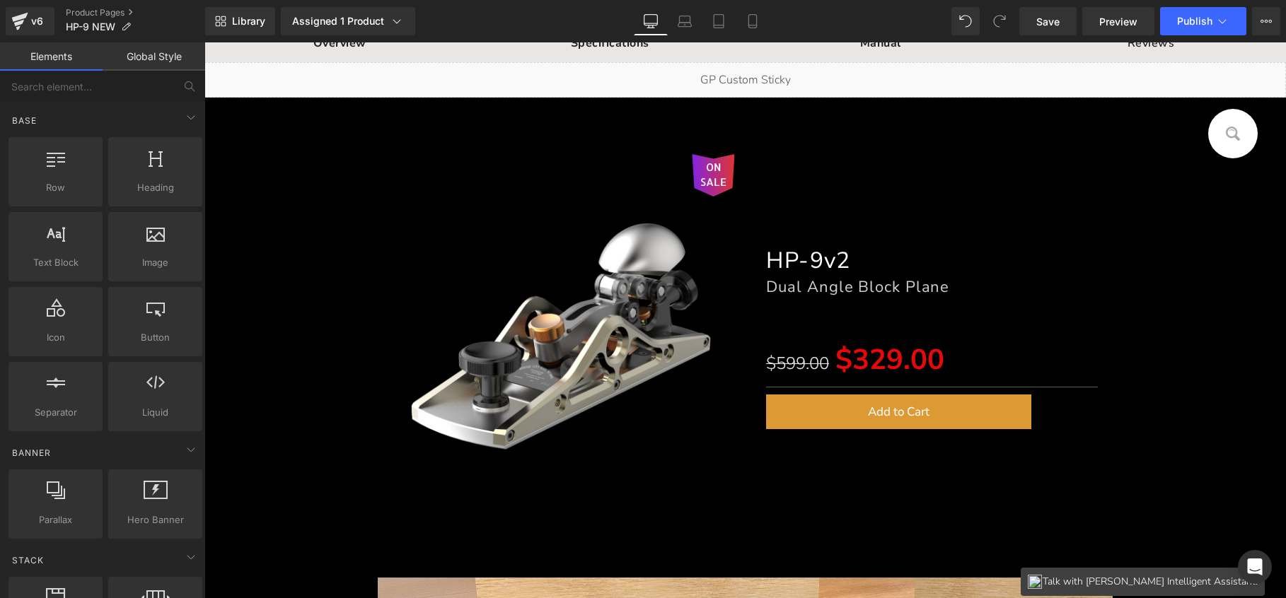
scroll to position [140, 0]
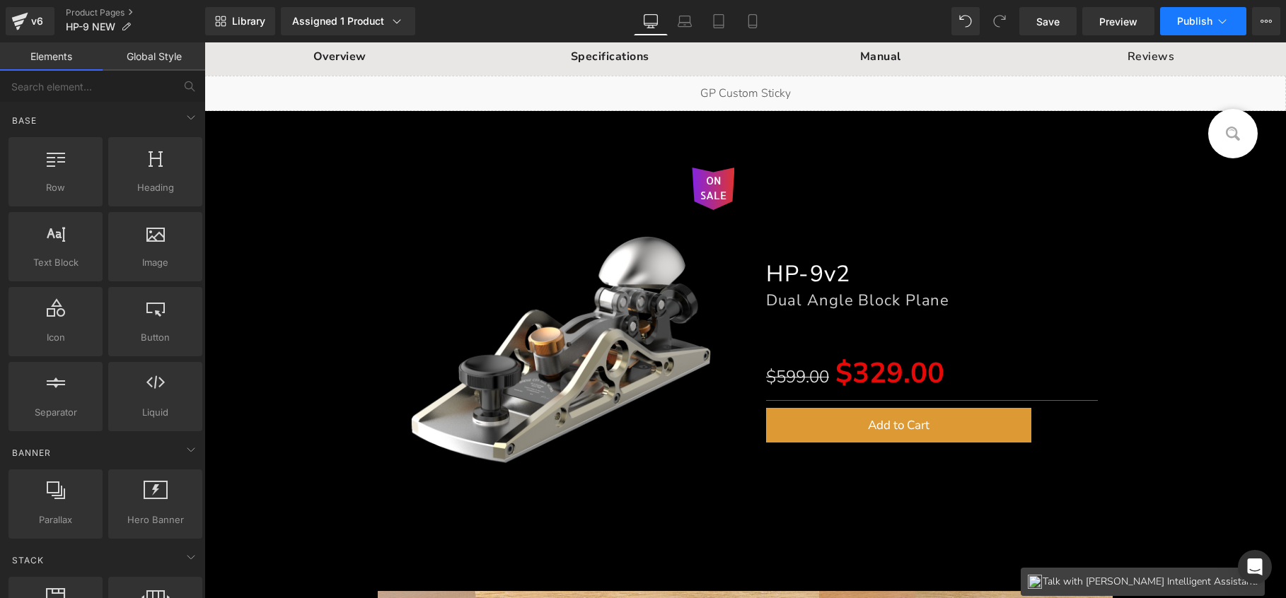
click at [1197, 18] on span "Publish" at bounding box center [1194, 21] width 35 height 11
